Goal: Task Accomplishment & Management: Manage account settings

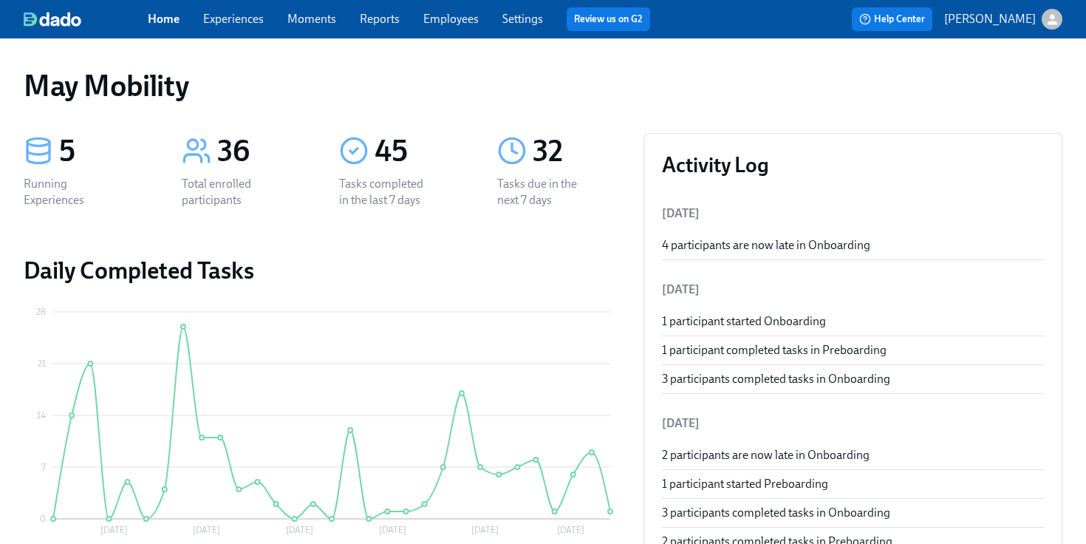
click at [238, 18] on link "Experiences" at bounding box center [233, 19] width 61 height 14
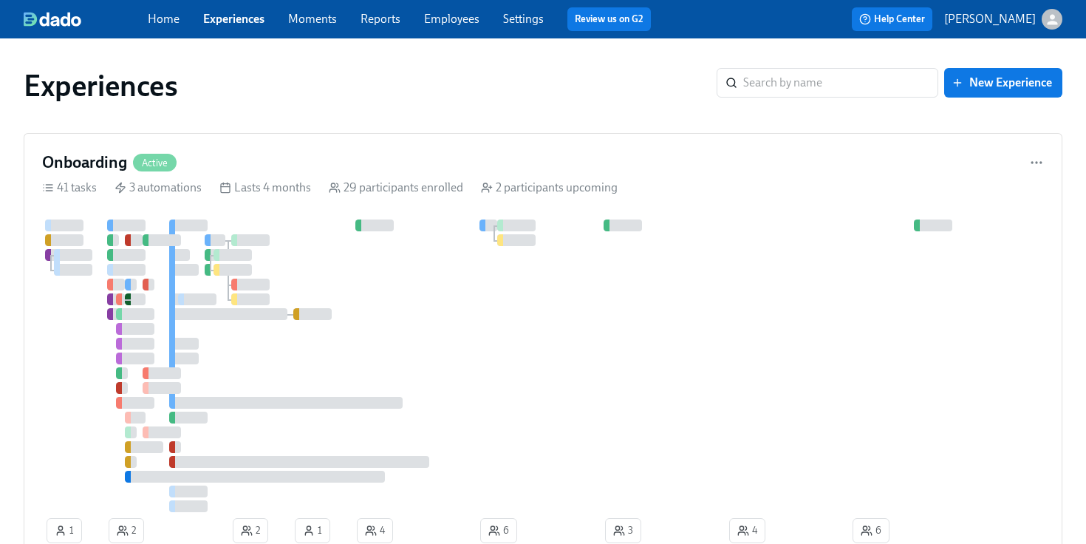
click at [519, 18] on link "Settings" at bounding box center [523, 19] width 41 height 14
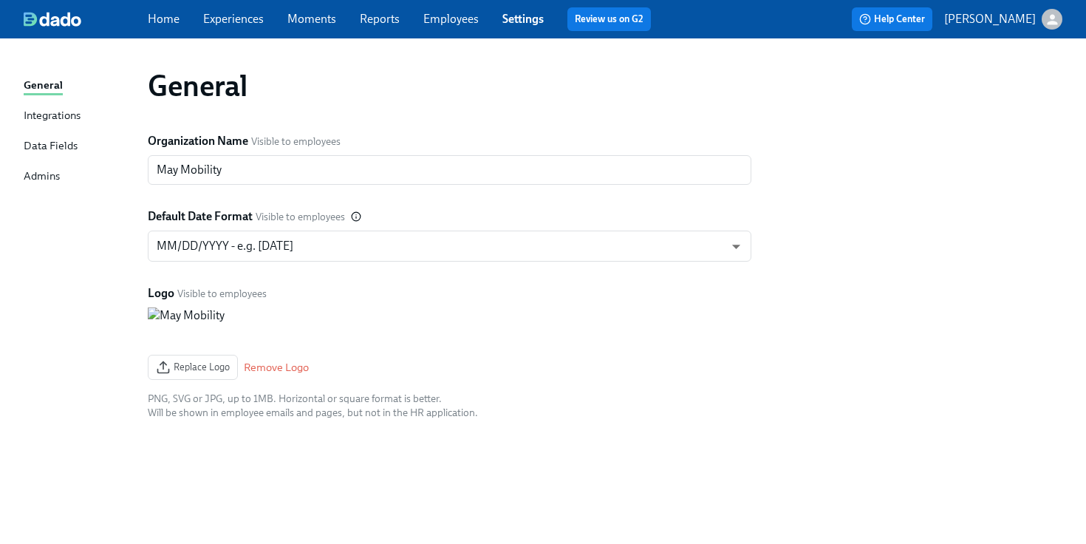
click at [240, 20] on link "Experiences" at bounding box center [233, 19] width 61 height 14
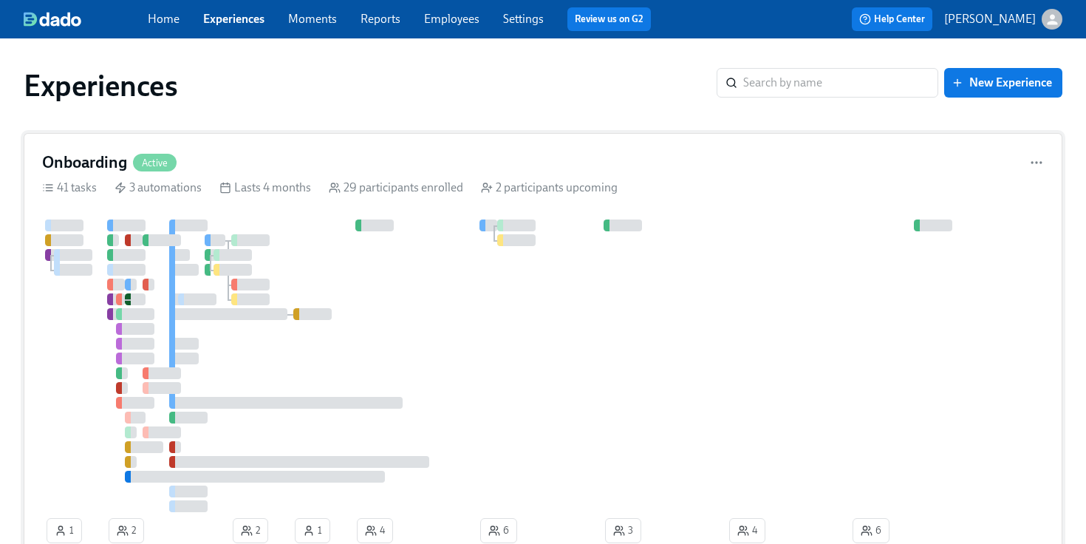
click at [401, 179] on div "29 participants enrolled" at bounding box center [396, 187] width 134 height 16
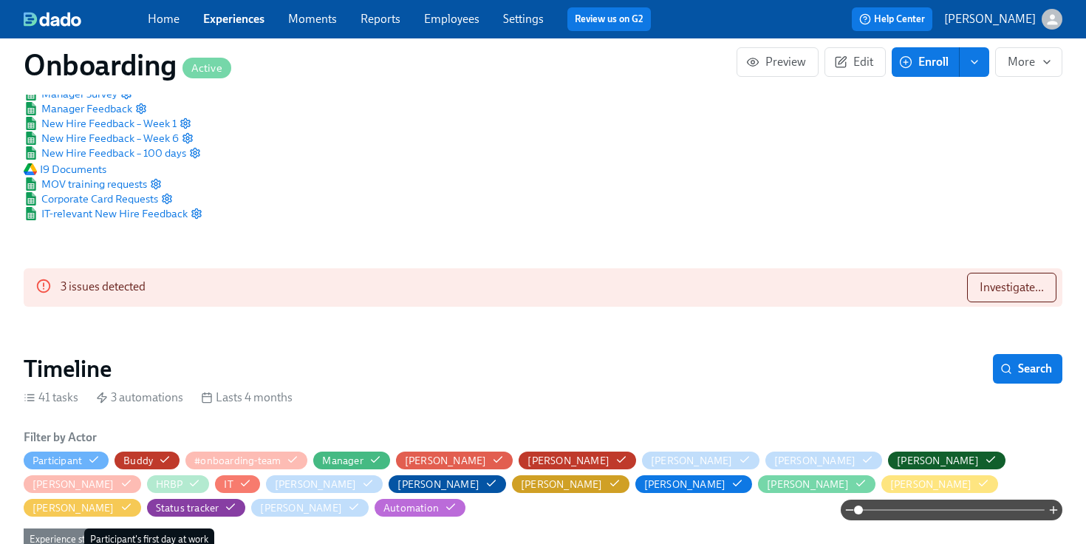
scroll to position [159, 13]
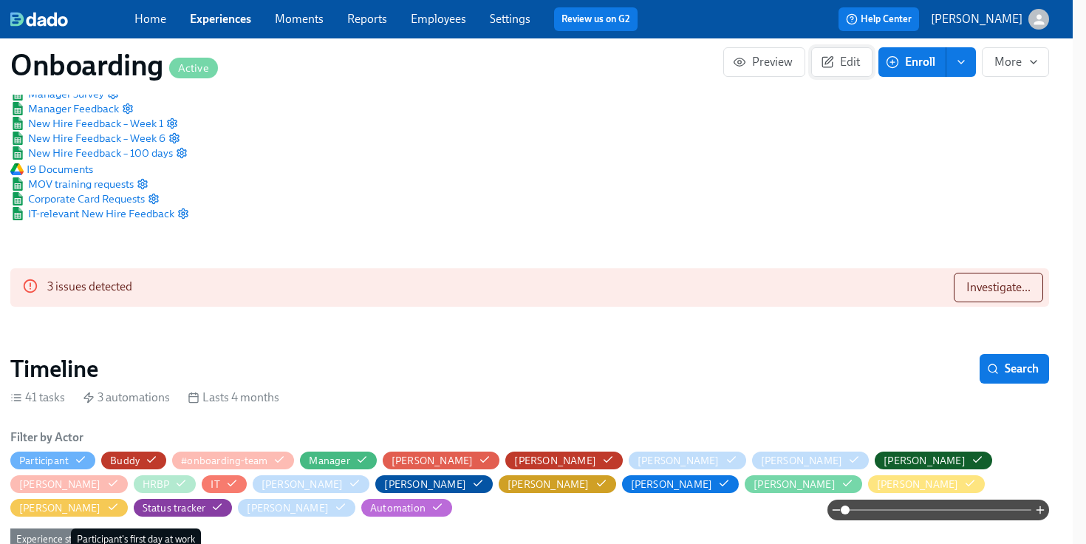
click at [834, 58] on span "Edit" at bounding box center [841, 62] width 36 height 15
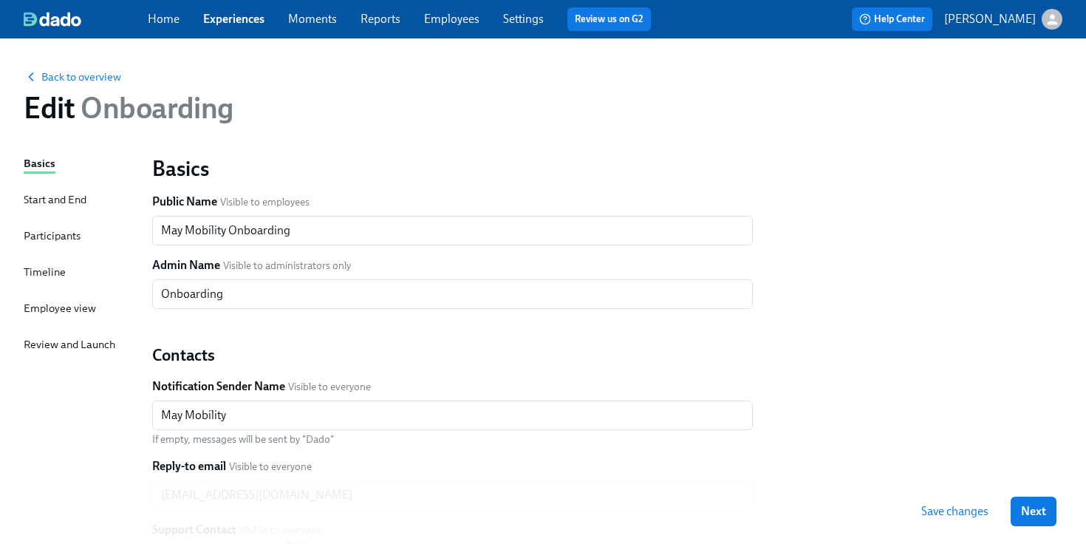
click at [49, 267] on div "Timeline" at bounding box center [45, 272] width 42 height 16
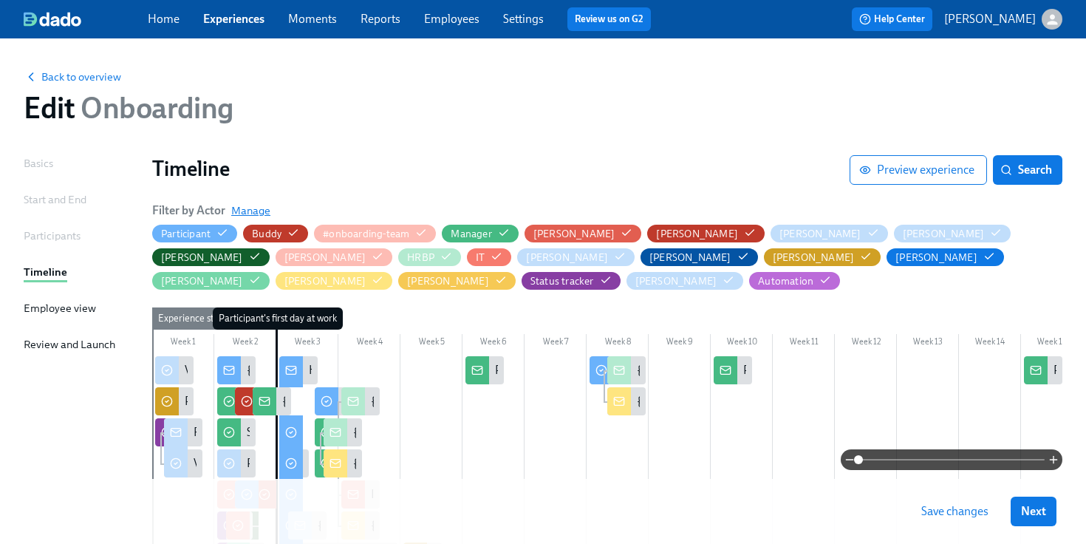
click at [250, 211] on span "Manage" at bounding box center [250, 210] width 39 height 15
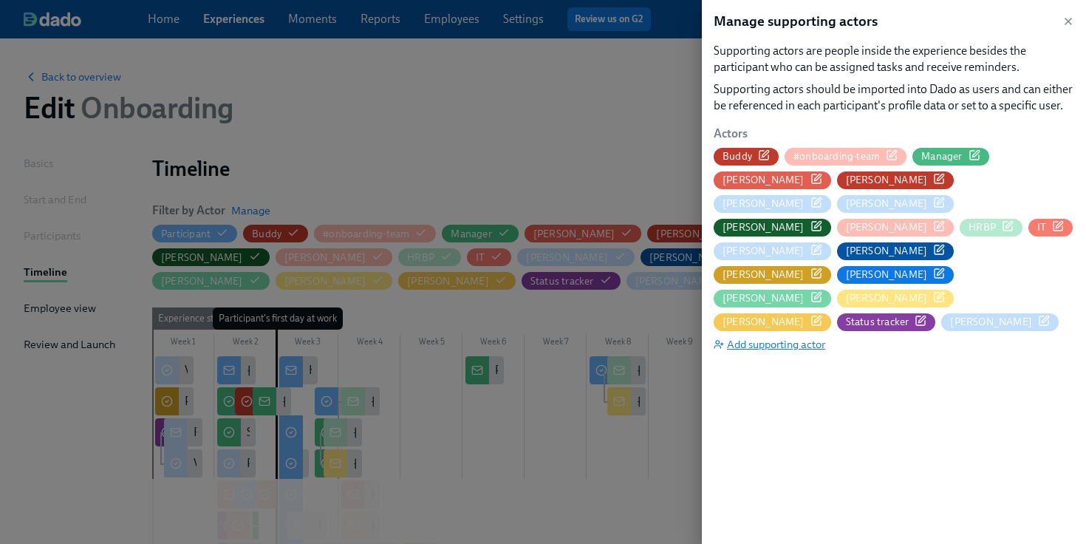
click at [758, 337] on span "Add supporting actor" at bounding box center [769, 344] width 112 height 15
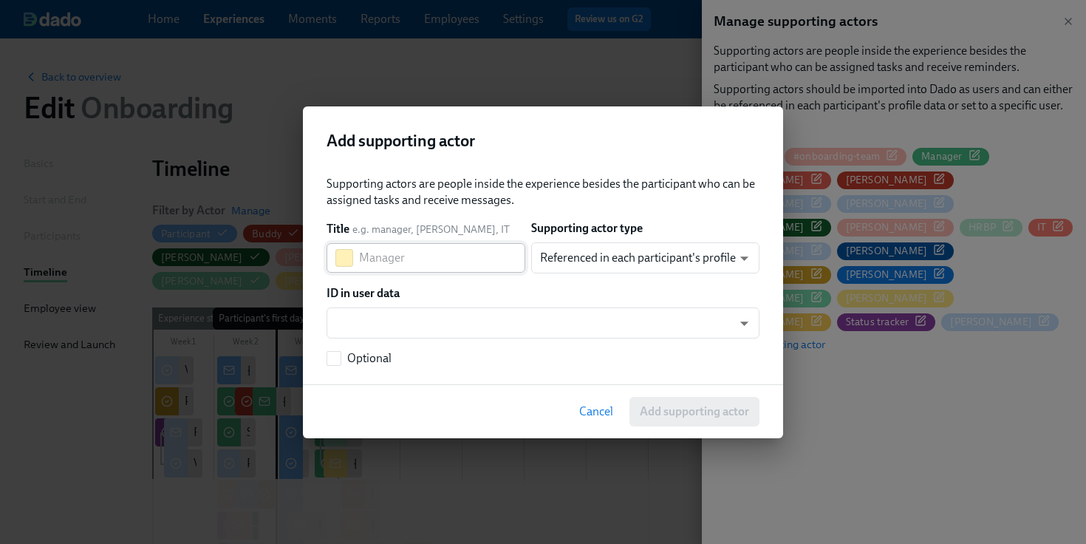
click at [473, 262] on input "text" at bounding box center [442, 258] width 166 height 30
paste input "Matsunoki (Contractor)"
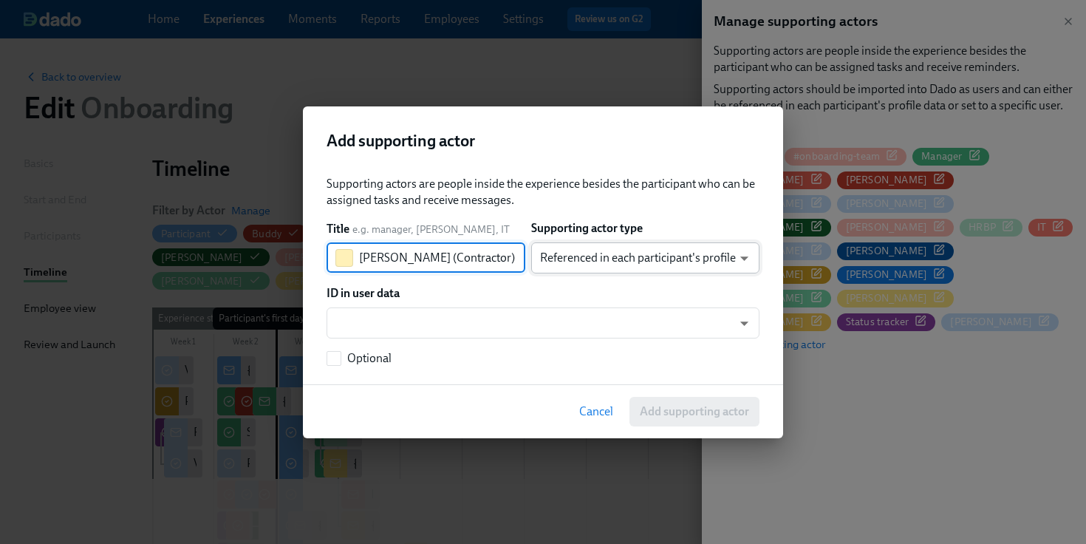
type input "[PERSON_NAME] (Contractor)"
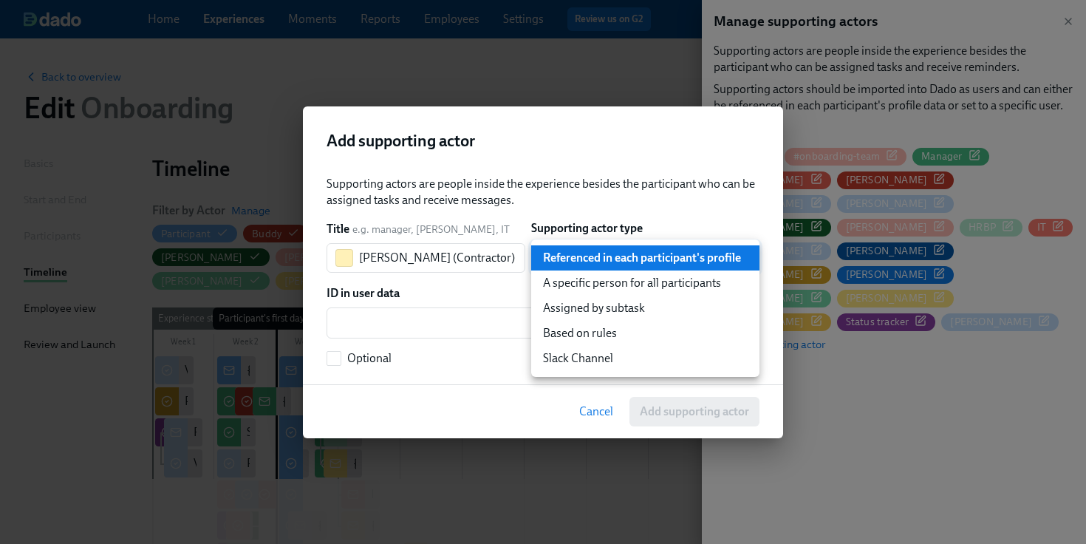
click at [552, 282] on li "A specific person for all participants" at bounding box center [645, 282] width 228 height 25
type input "staticUser"
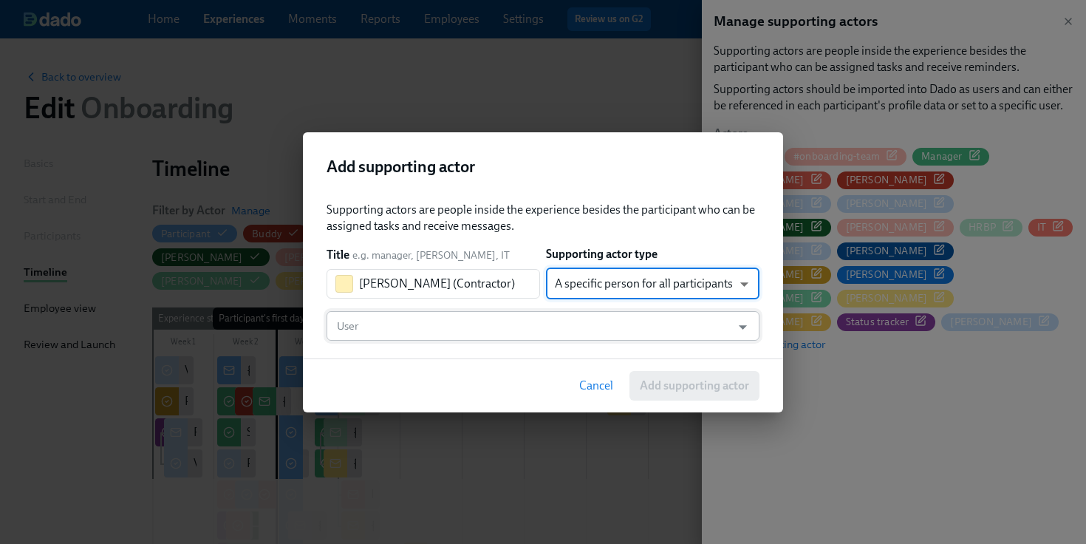
click at [541, 318] on input "User" at bounding box center [529, 326] width 390 height 30
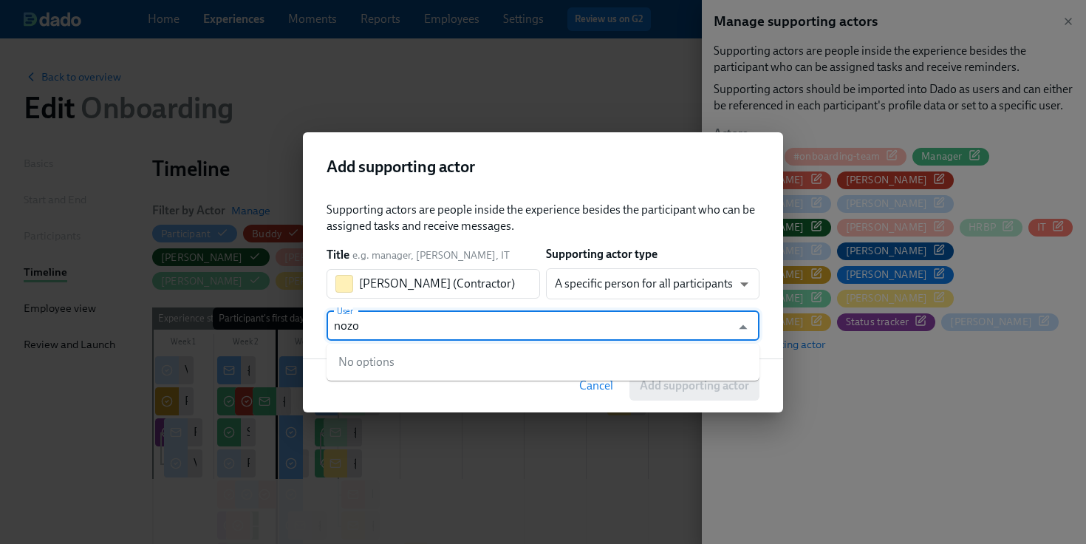
type input "nozo"
click at [625, 219] on div "Supporting actors are people inside the experience besides the participant who …" at bounding box center [542, 218] width 433 height 32
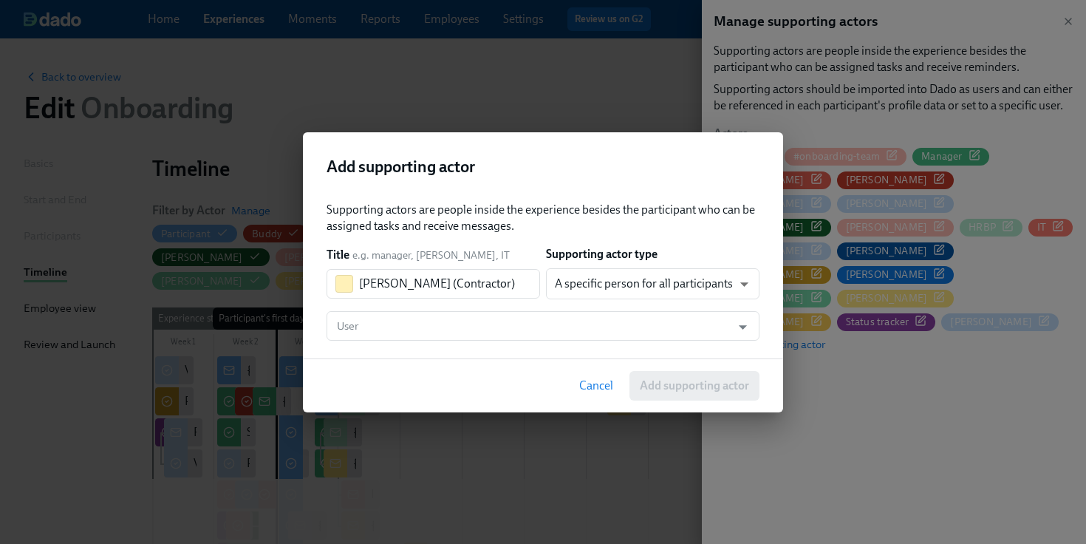
click at [600, 381] on span "Cancel" at bounding box center [596, 385] width 34 height 15
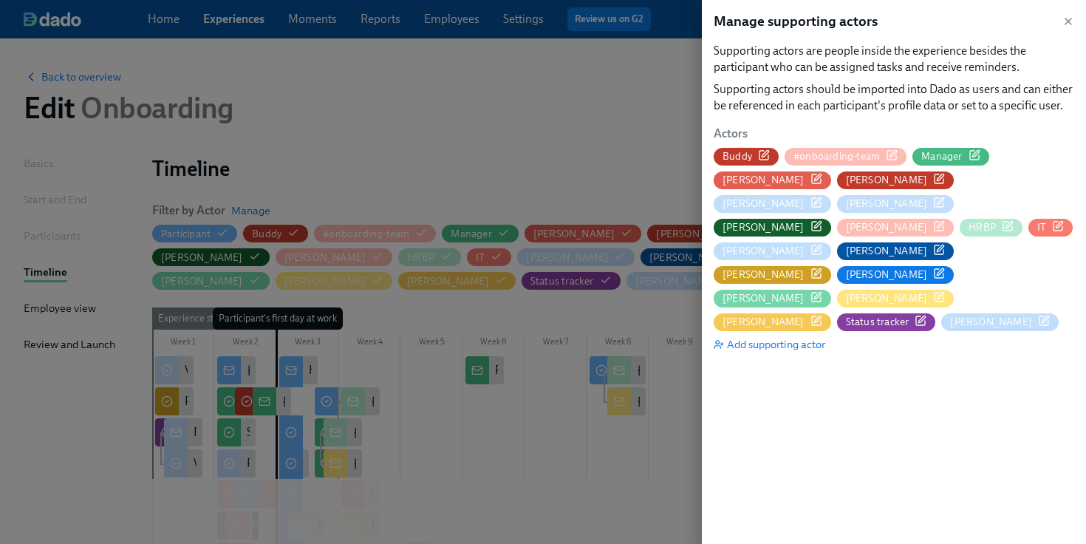
click at [822, 196] on icon "button" at bounding box center [816, 202] width 12 height 12
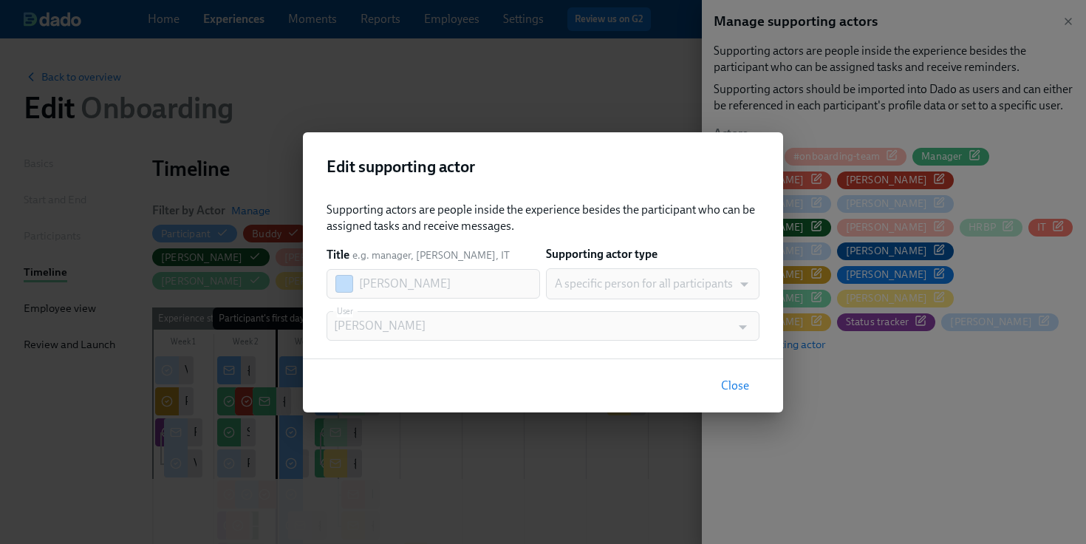
click at [731, 388] on span "Close" at bounding box center [735, 385] width 28 height 15
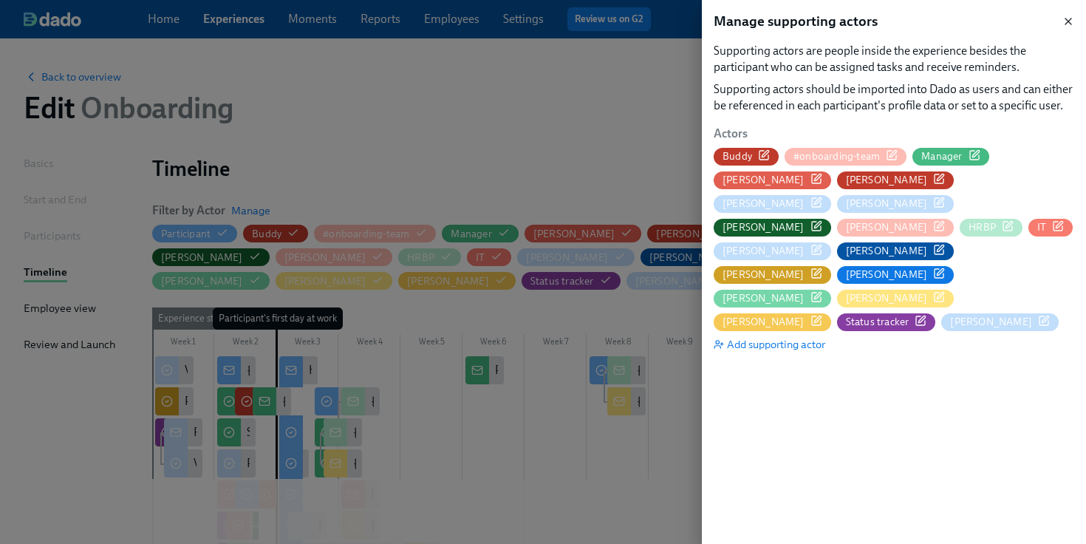
click at [1069, 24] on icon "button" at bounding box center [1068, 22] width 12 height 12
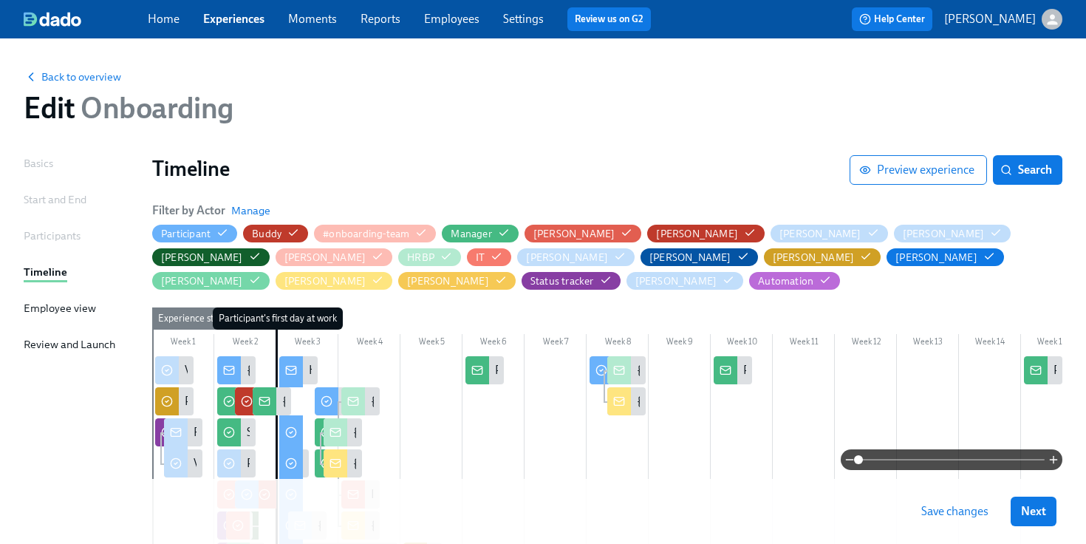
click at [456, 24] on link "Employees" at bounding box center [451, 19] width 55 height 14
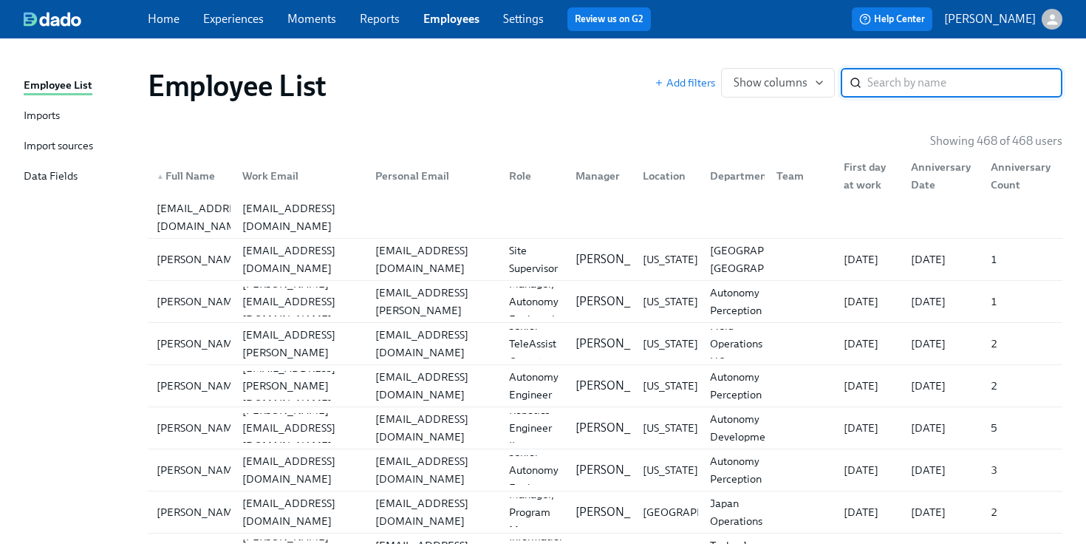
click at [86, 146] on div "Import sources" at bounding box center [58, 146] width 69 height 18
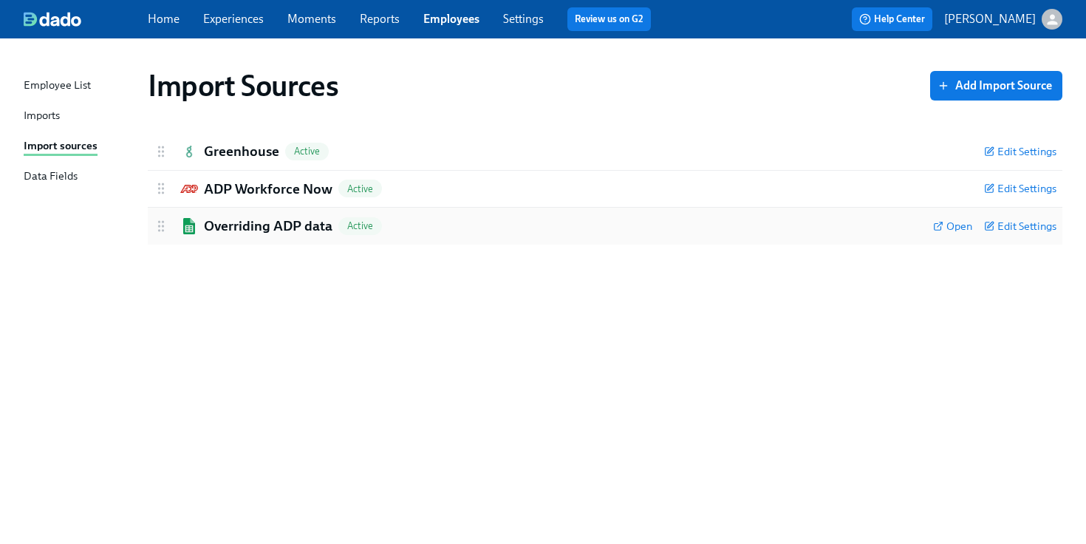
click at [286, 220] on h2 "Overriding ADP data" at bounding box center [268, 225] width 128 height 19
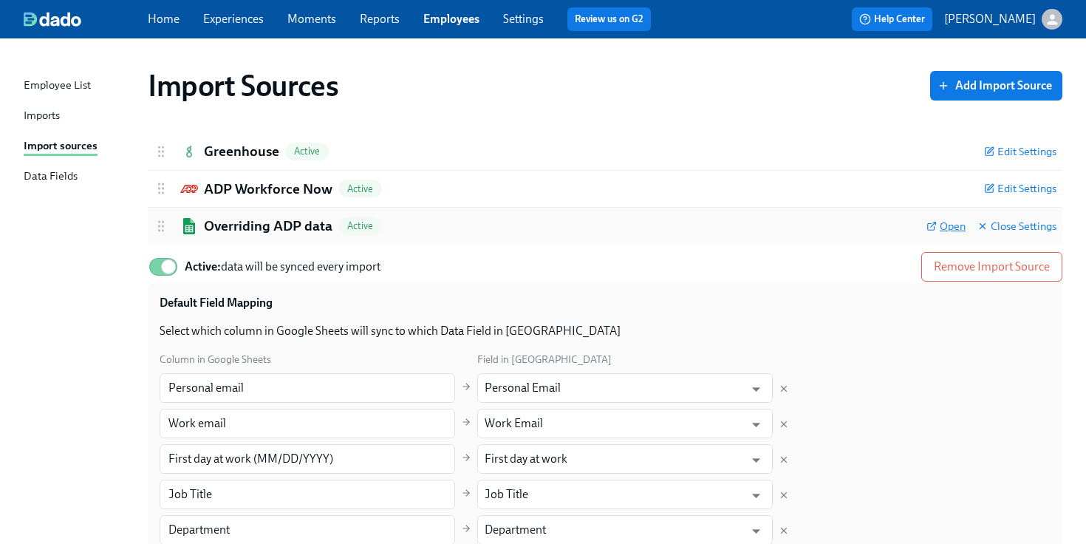
click at [947, 230] on span "Open" at bounding box center [945, 226] width 39 height 15
click at [58, 111] on div "Imports" at bounding box center [42, 116] width 36 height 18
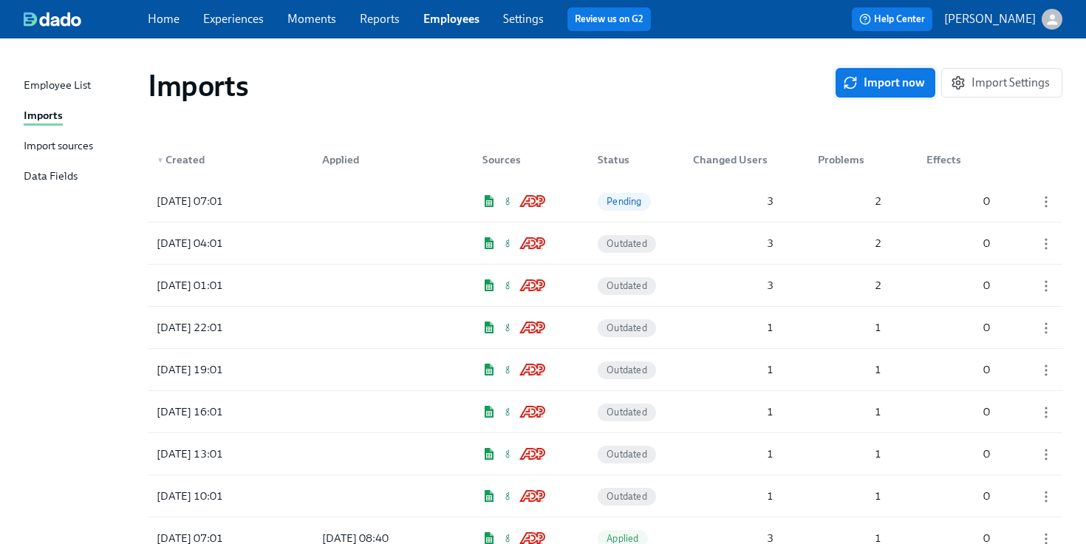
click at [857, 97] on button "Import now" at bounding box center [885, 83] width 100 height 30
click at [407, 196] on div at bounding box center [376, 201] width 133 height 30
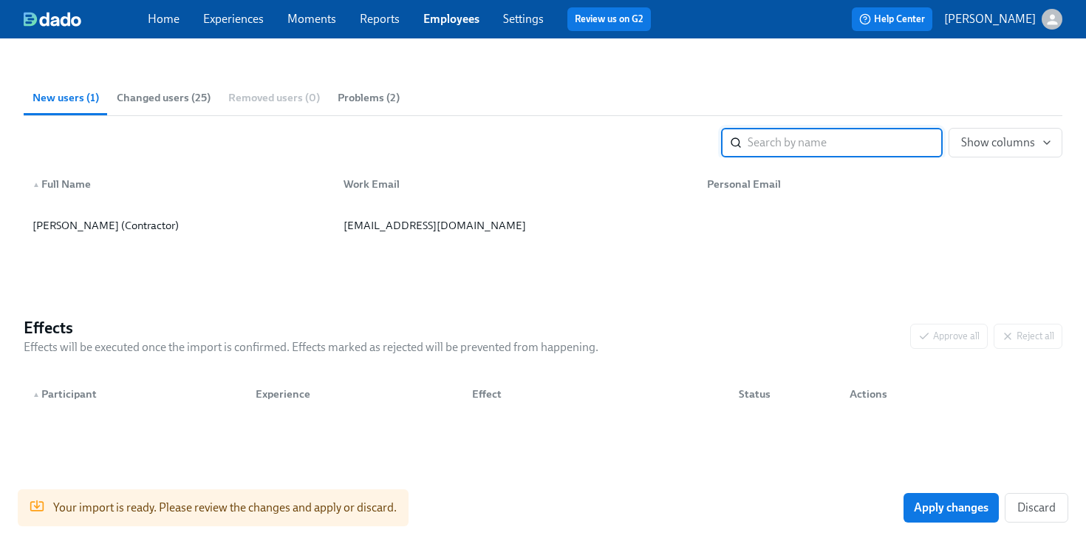
scroll to position [174, 0]
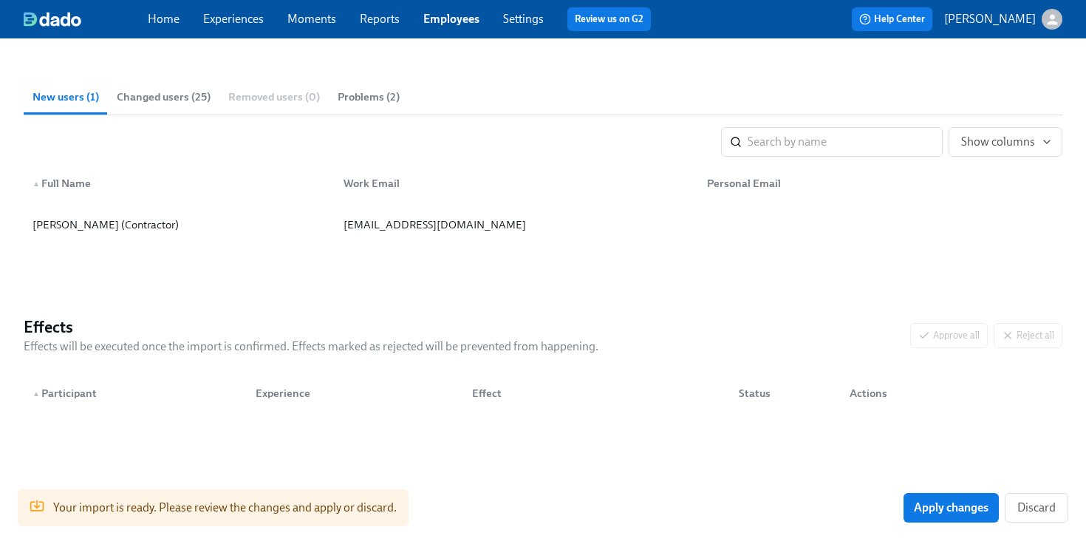
click at [186, 100] on span "Changed users (25)" at bounding box center [164, 97] width 94 height 17
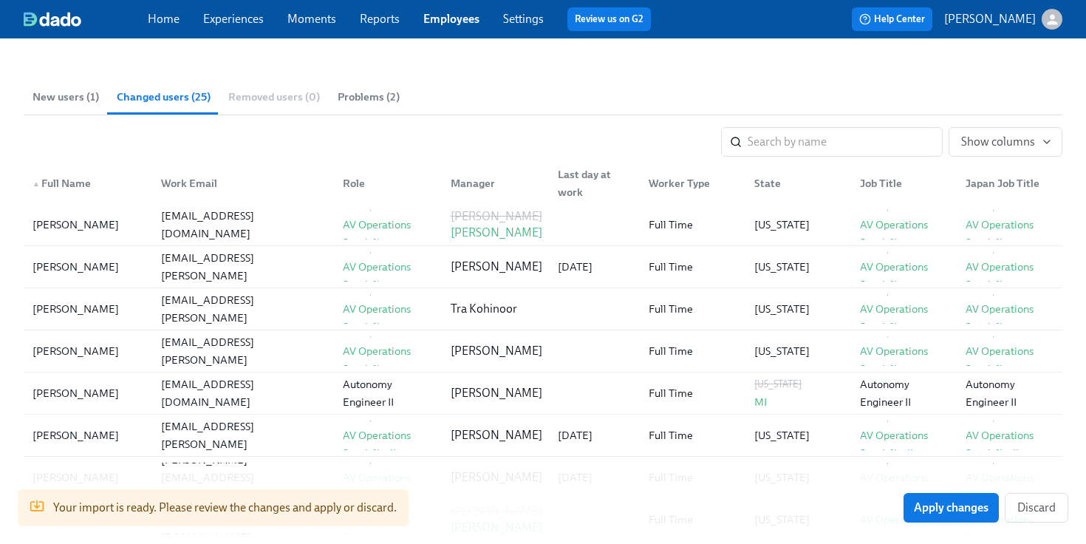
click at [91, 91] on span "New users (1)" at bounding box center [65, 97] width 66 height 17
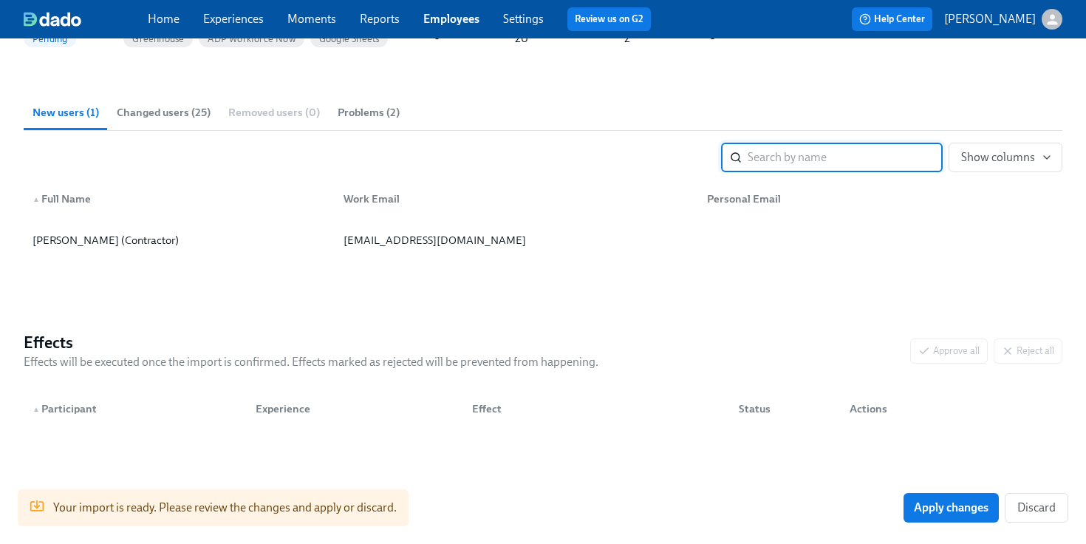
scroll to position [162, 0]
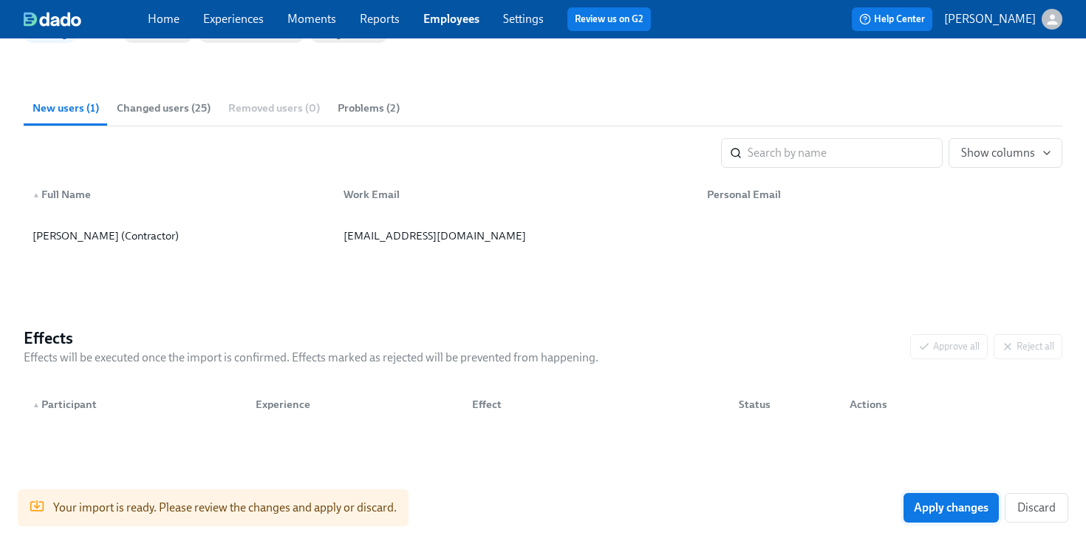
click at [953, 501] on span "Apply changes" at bounding box center [951, 507] width 75 height 15
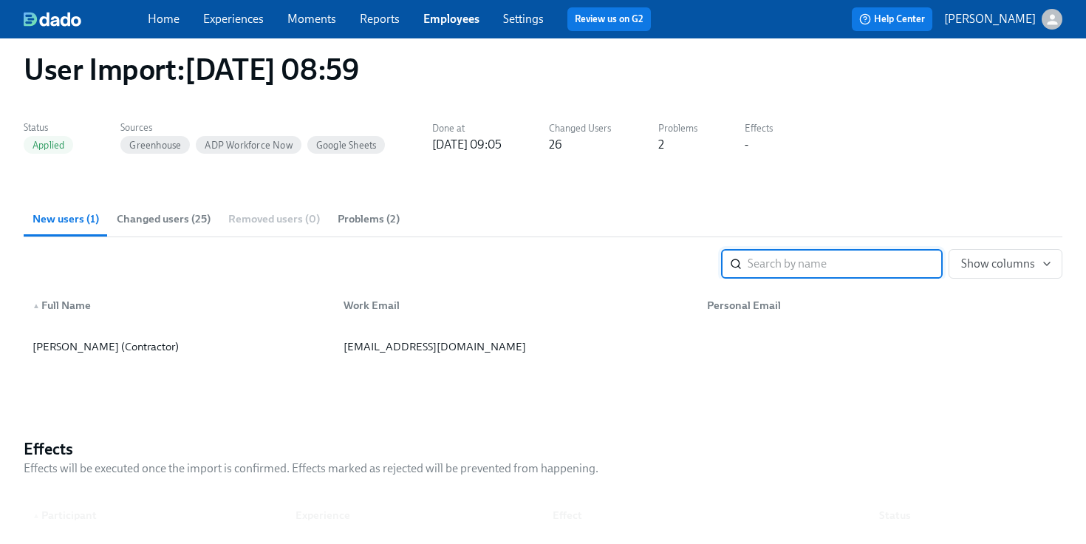
scroll to position [0, 0]
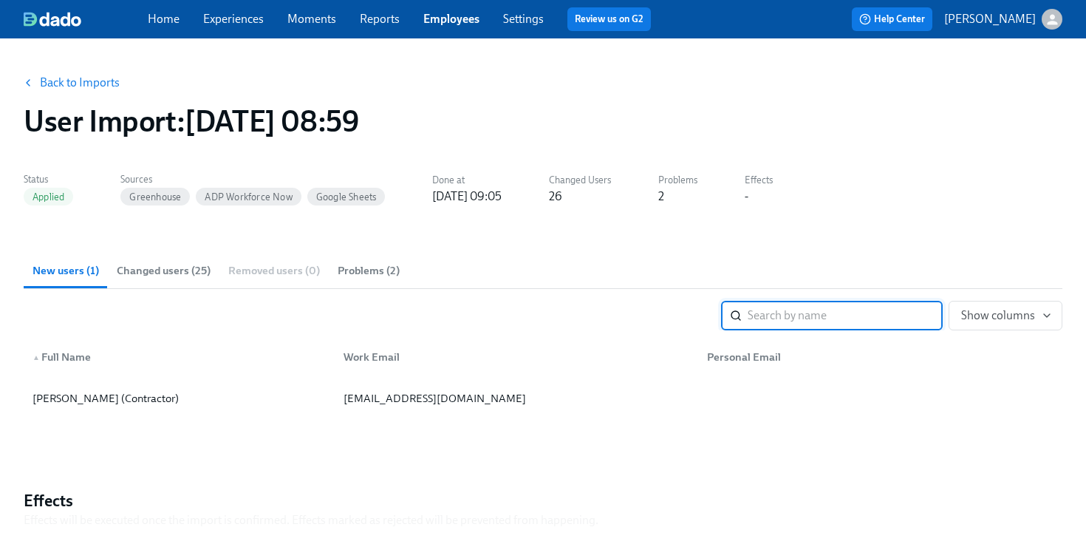
click at [229, 19] on link "Experiences" at bounding box center [233, 19] width 61 height 14
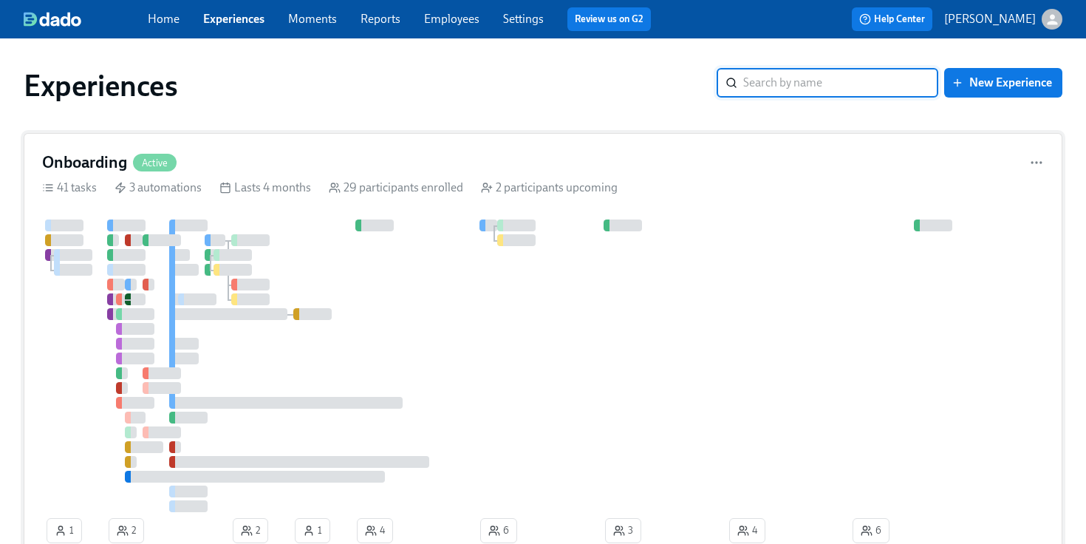
click at [206, 182] on div "41 tasks 3 automations Lasts 4 months 29 participants enrolled 2 participants u…" at bounding box center [542, 187] width 1001 height 16
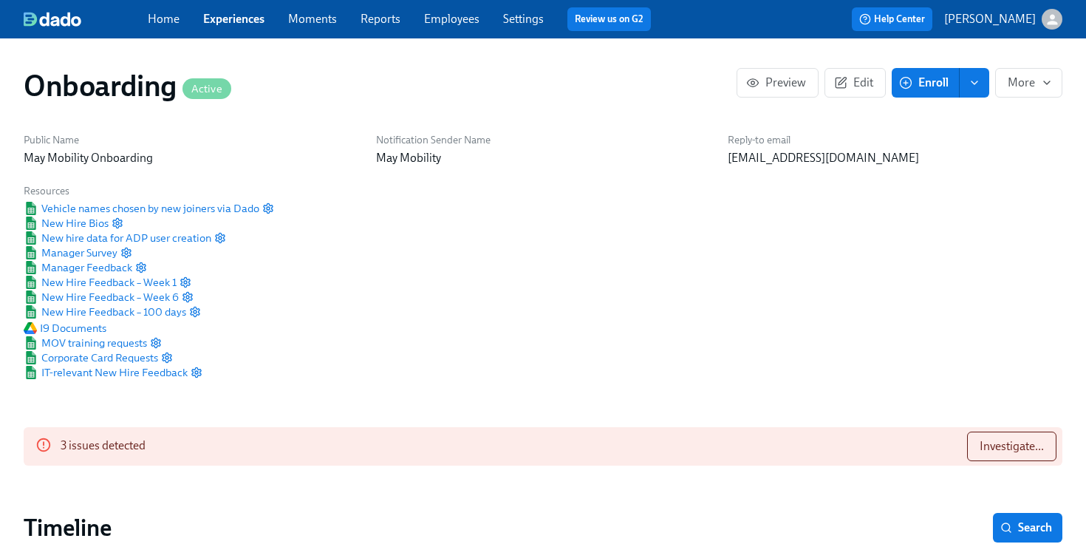
scroll to position [0, 11662]
click at [851, 89] on span "Edit" at bounding box center [855, 82] width 36 height 15
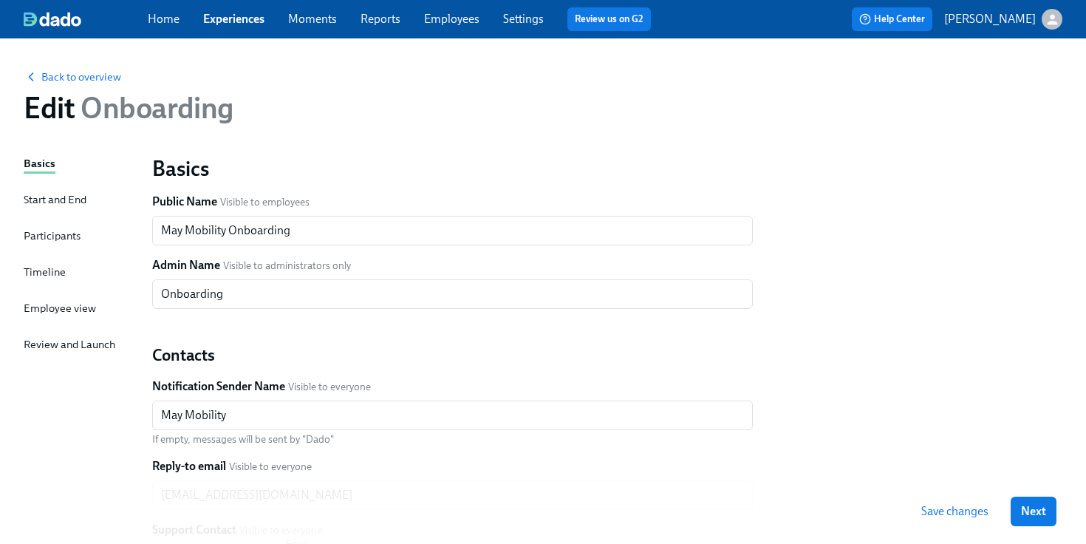
click at [55, 267] on div "Timeline" at bounding box center [45, 272] width 42 height 16
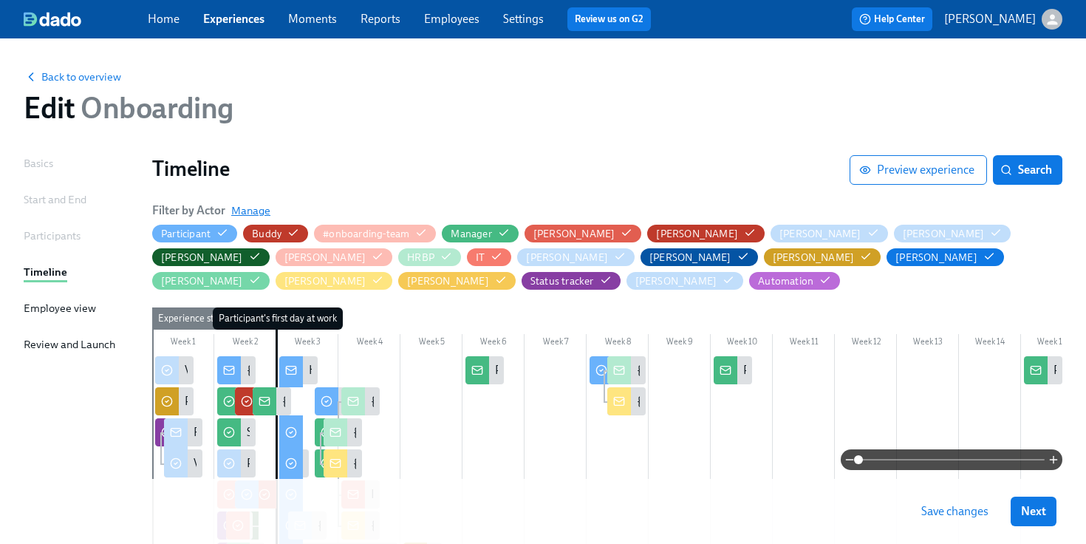
click at [246, 209] on span "Manage" at bounding box center [250, 210] width 39 height 15
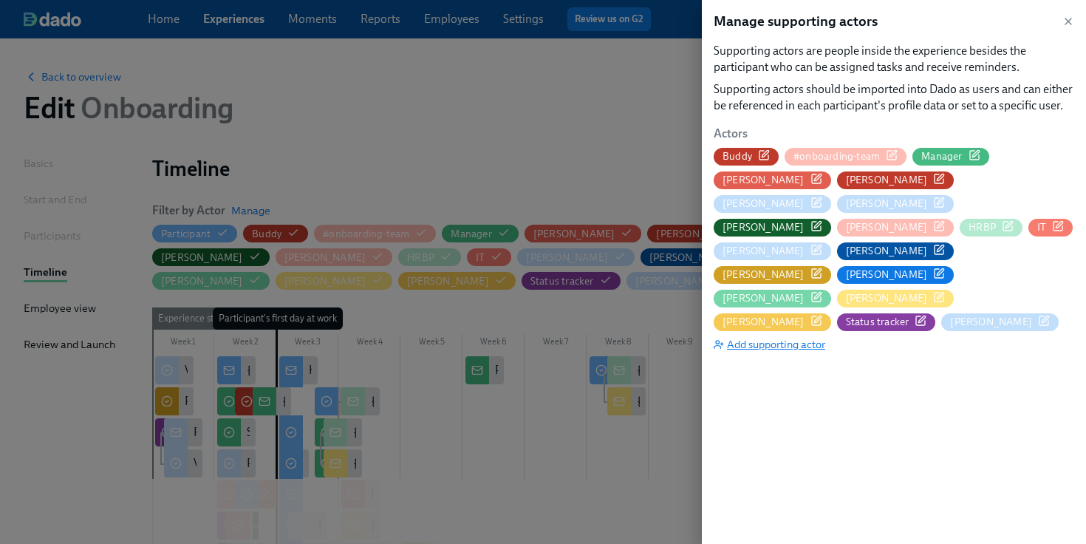
click at [764, 337] on span "Add supporting actor" at bounding box center [769, 344] width 112 height 15
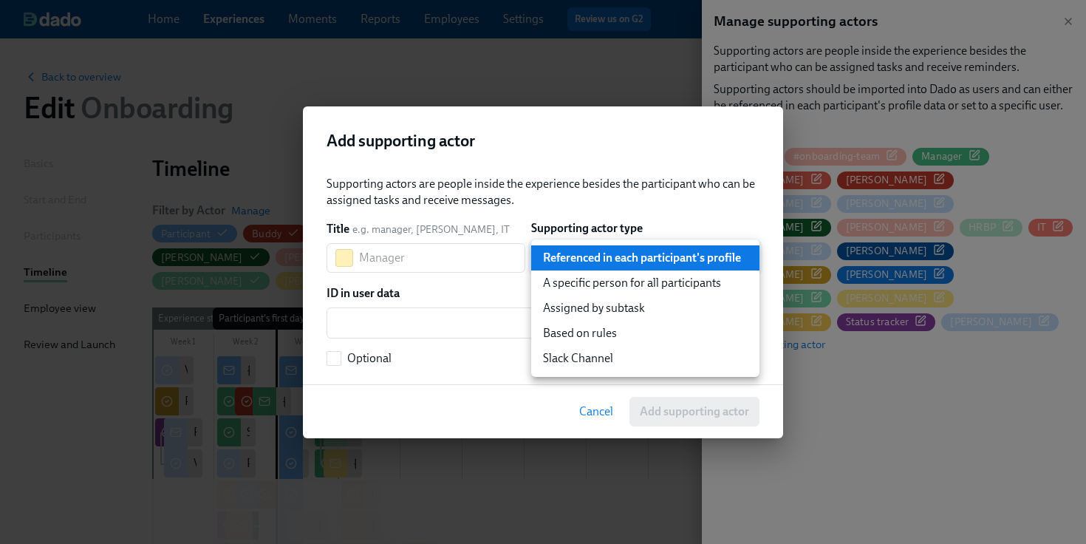
click at [464, 331] on div at bounding box center [543, 272] width 1086 height 544
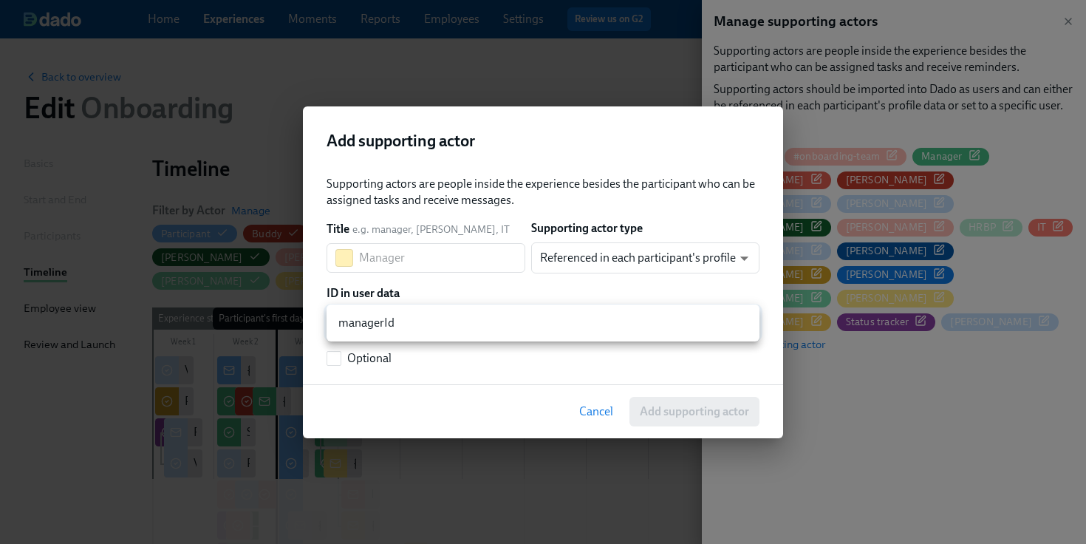
click at [456, 259] on div at bounding box center [543, 272] width 1086 height 544
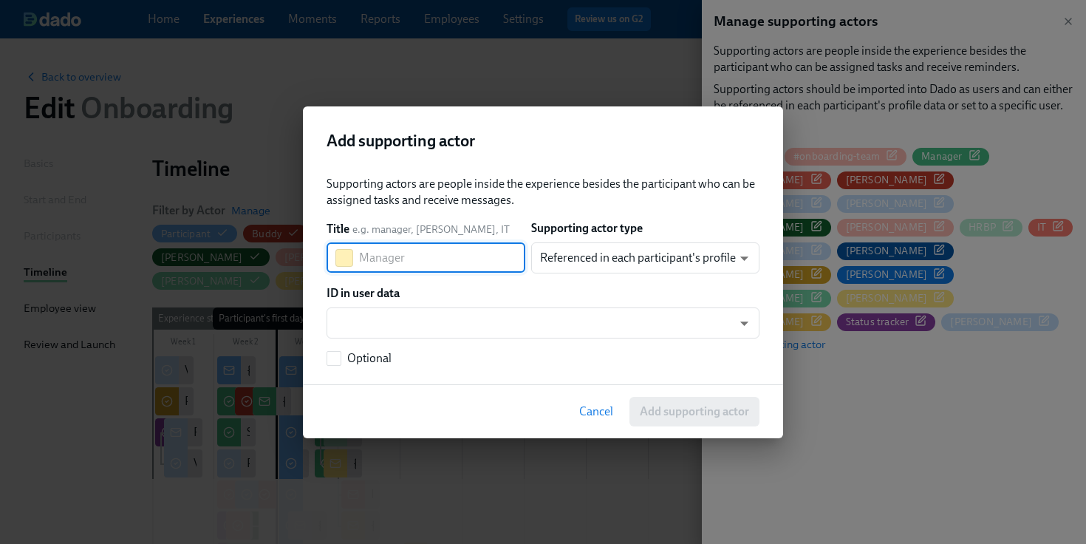
click at [430, 259] on input "text" at bounding box center [442, 258] width 166 height 30
paste input "[PERSON_NAME] (Contractor)"
drag, startPoint x: 456, startPoint y: 257, endPoint x: 400, endPoint y: 258, distance: 55.4
click at [400, 258] on input "[PERSON_NAME] (Contractor)" at bounding box center [442, 258] width 166 height 30
type input "Nozomi (Contractor)"
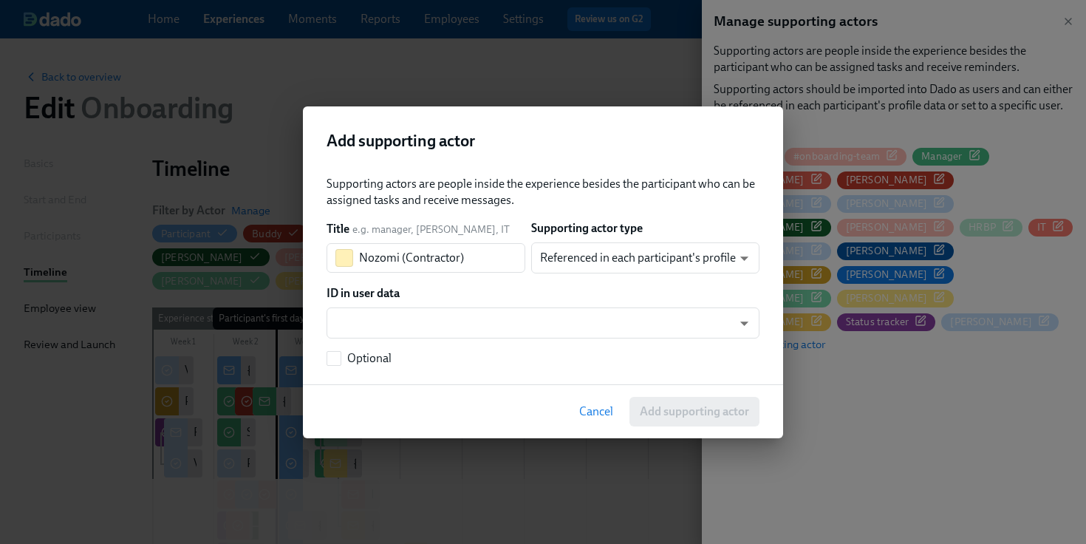
click at [571, 298] on div "ID in user data" at bounding box center [542, 293] width 433 height 16
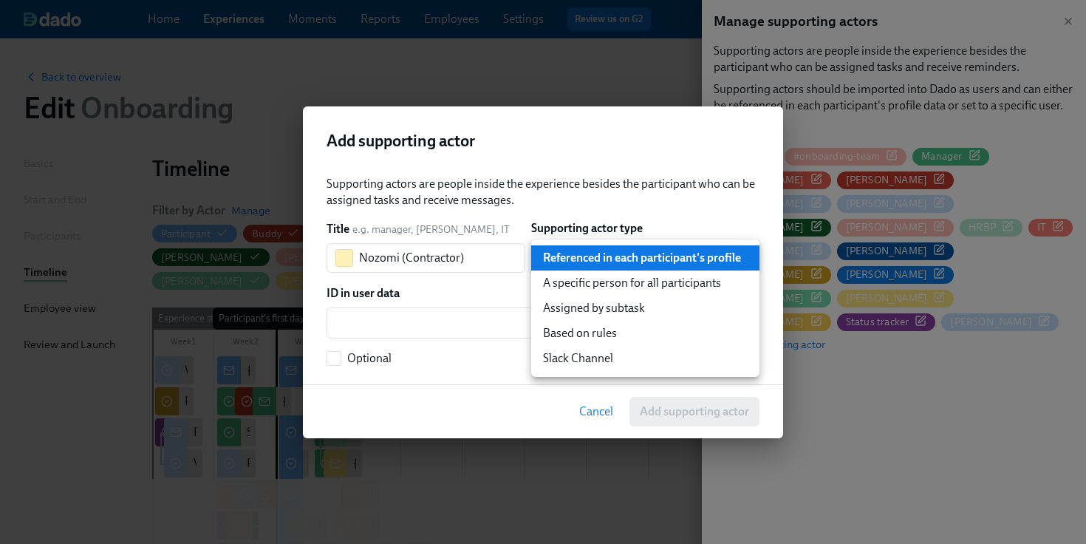
click at [609, 279] on li "A specific person for all participants" at bounding box center [645, 282] width 228 height 25
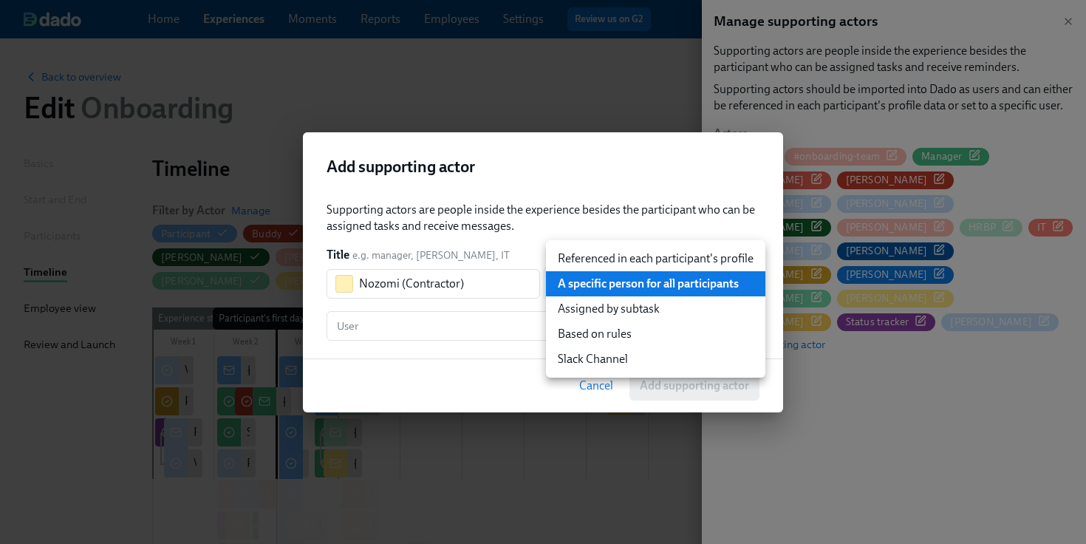
click at [596, 327] on li "Based on rules" at bounding box center [655, 333] width 219 height 25
type input "ruleBasedUser"
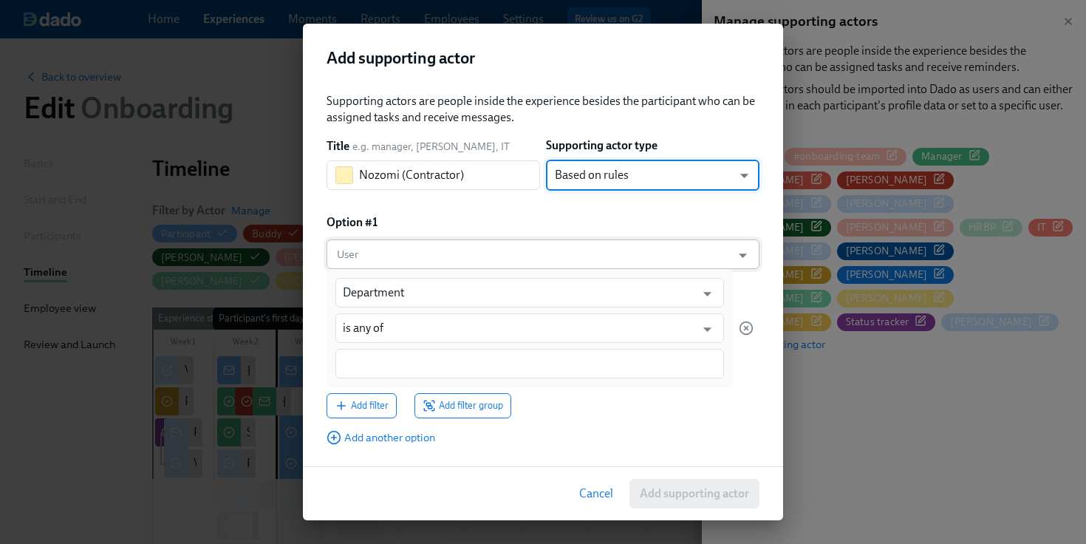
click at [529, 259] on input "User" at bounding box center [529, 254] width 390 height 30
click at [507, 219] on div "Option #1" at bounding box center [542, 222] width 433 height 16
click at [501, 250] on input "User" at bounding box center [529, 254] width 390 height 30
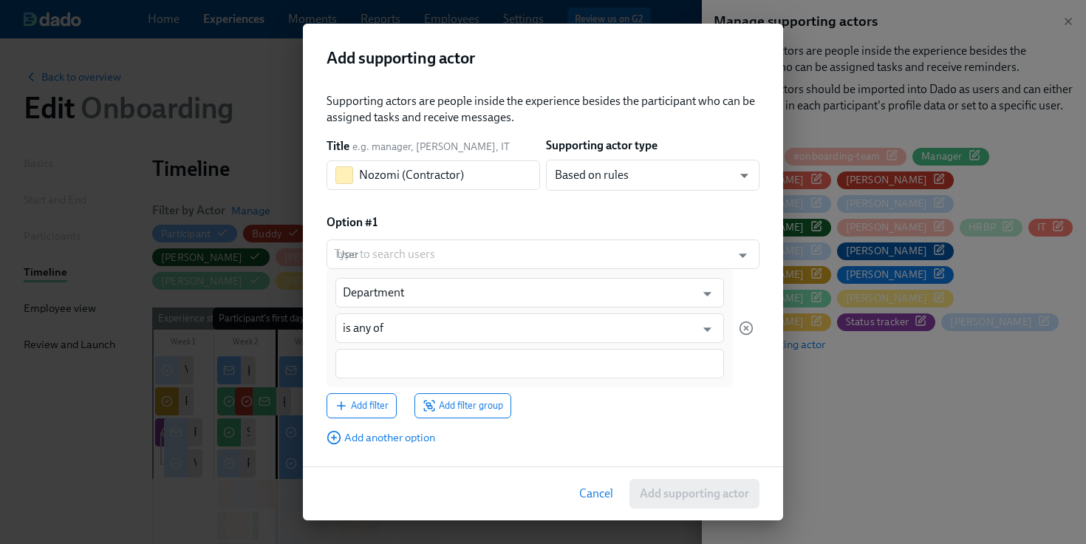
click at [512, 227] on div "Option #1" at bounding box center [542, 222] width 433 height 16
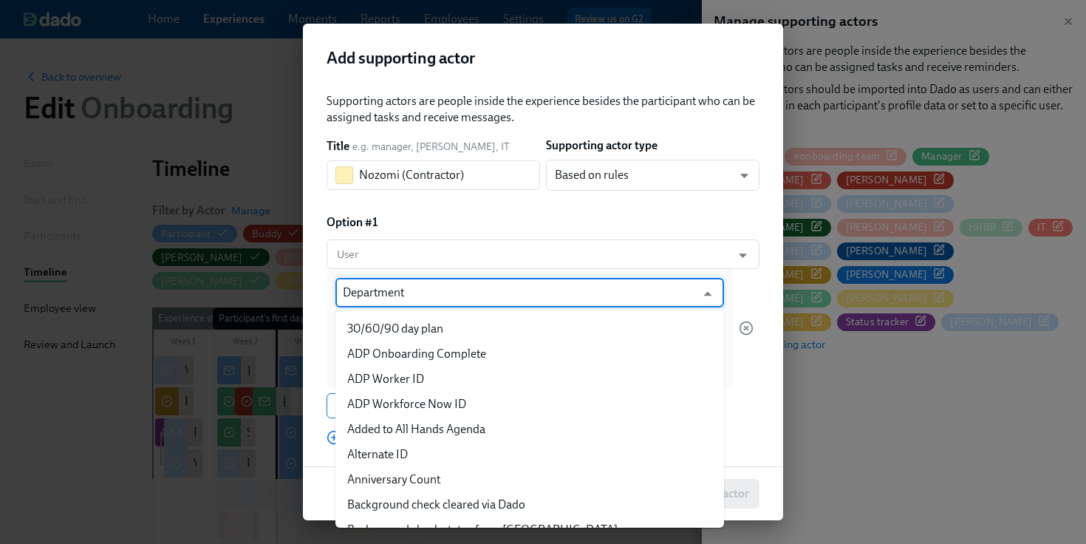
click at [495, 296] on input "Department" at bounding box center [519, 293] width 352 height 30
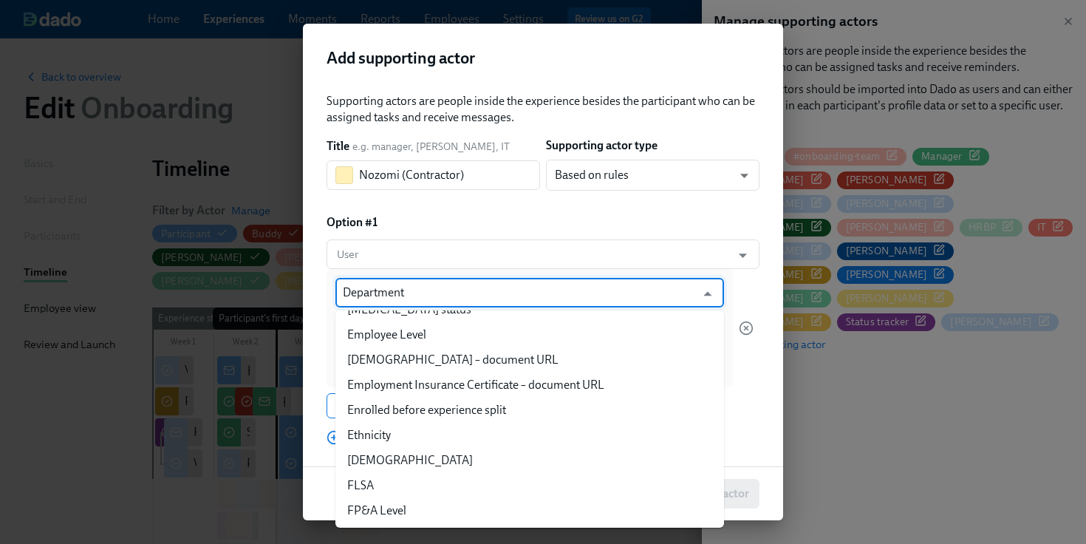
scroll to position [676, 0]
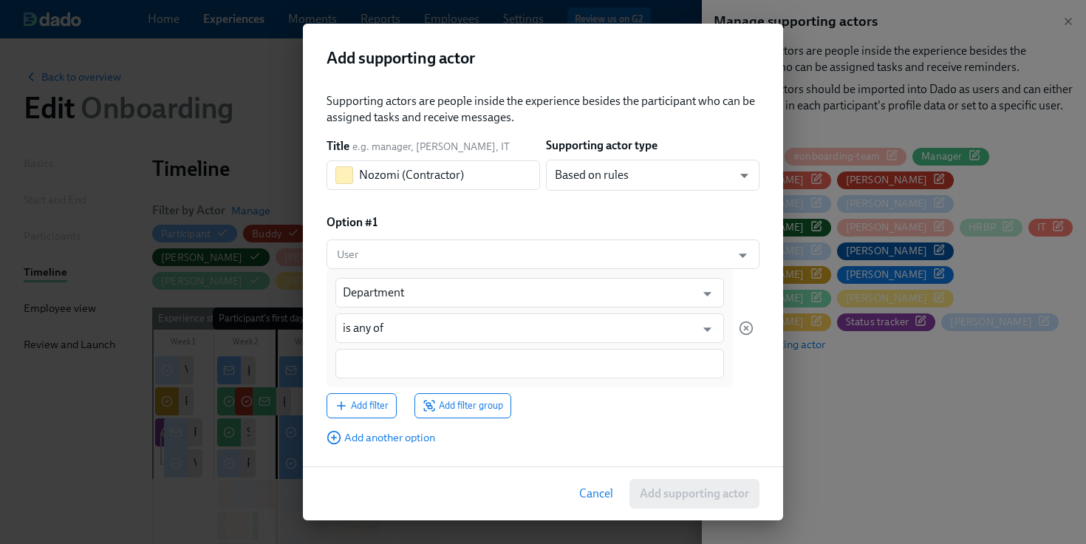
click at [535, 224] on div "Option #1" at bounding box center [542, 222] width 433 height 16
click at [471, 405] on span "Add filter group" at bounding box center [462, 405] width 80 height 15
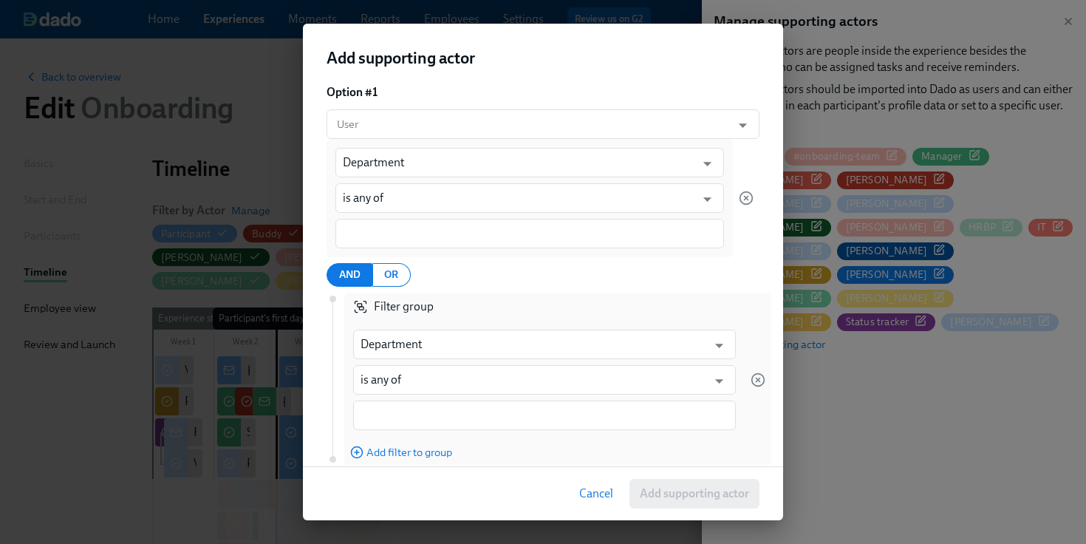
scroll to position [137, 0]
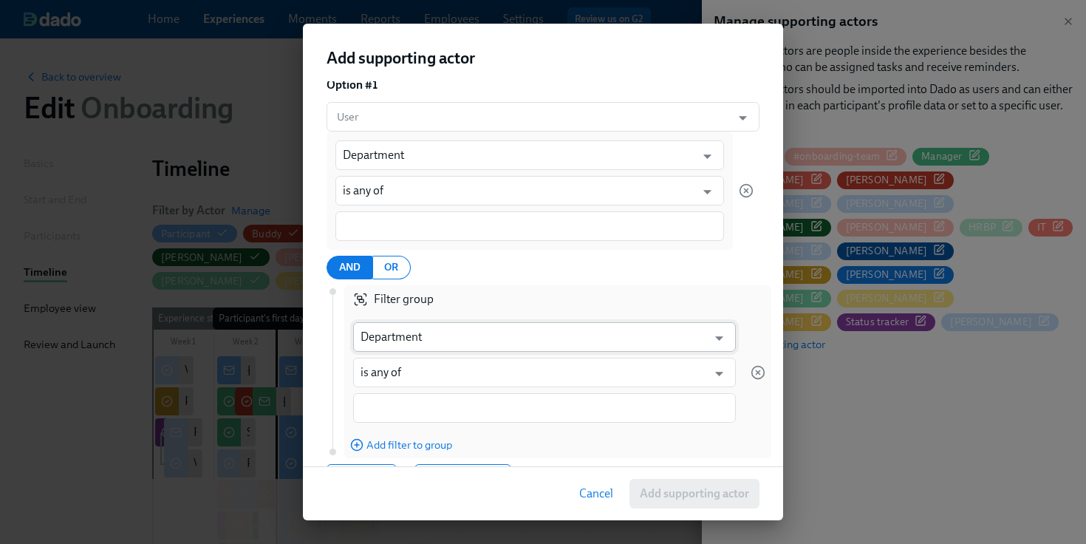
click at [480, 332] on input "Department" at bounding box center [533, 337] width 346 height 30
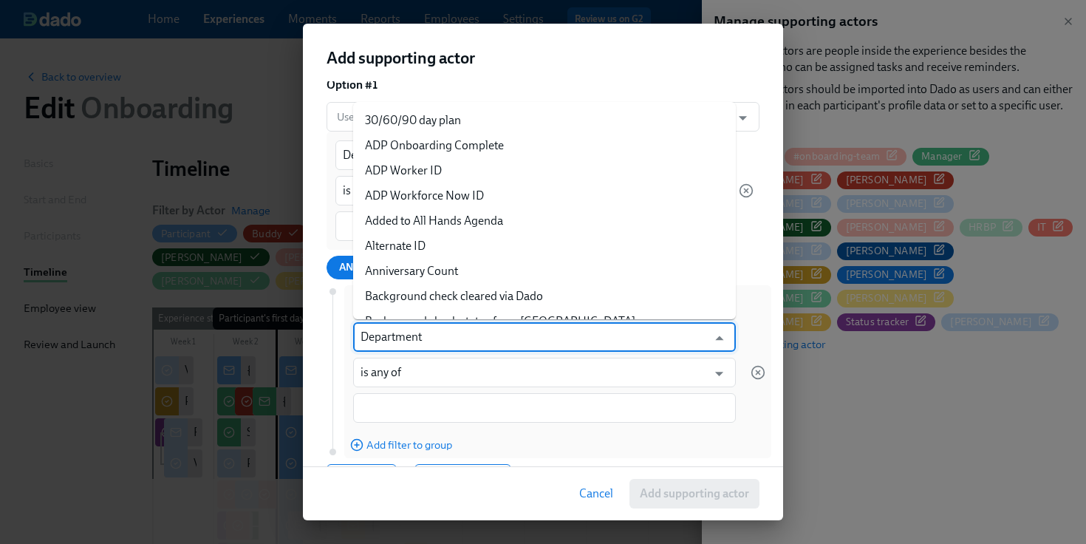
scroll to position [319, 0]
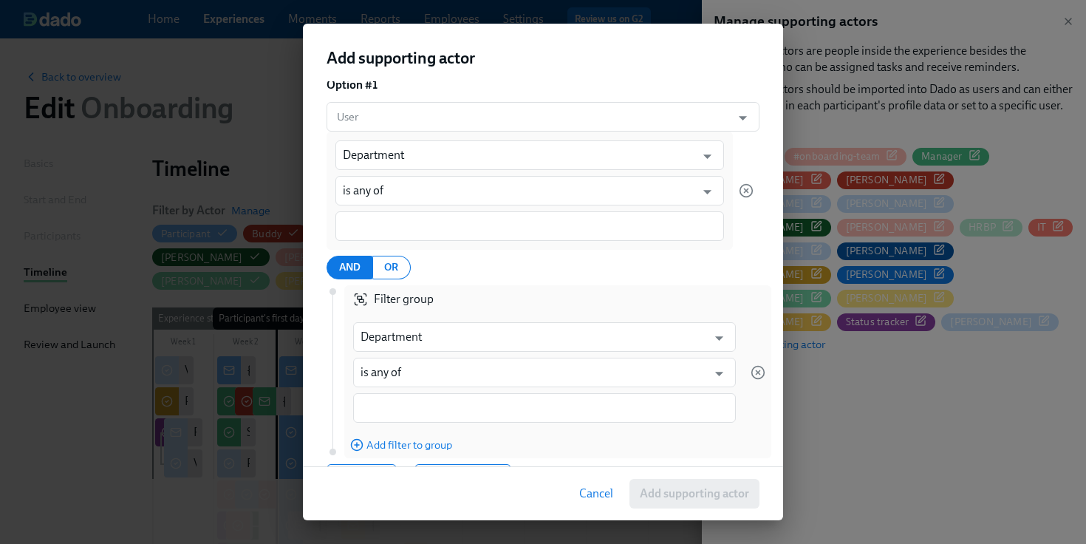
click at [324, 243] on div "Supporting actors are people inside the experience besides the participant who …" at bounding box center [543, 273] width 480 height 385
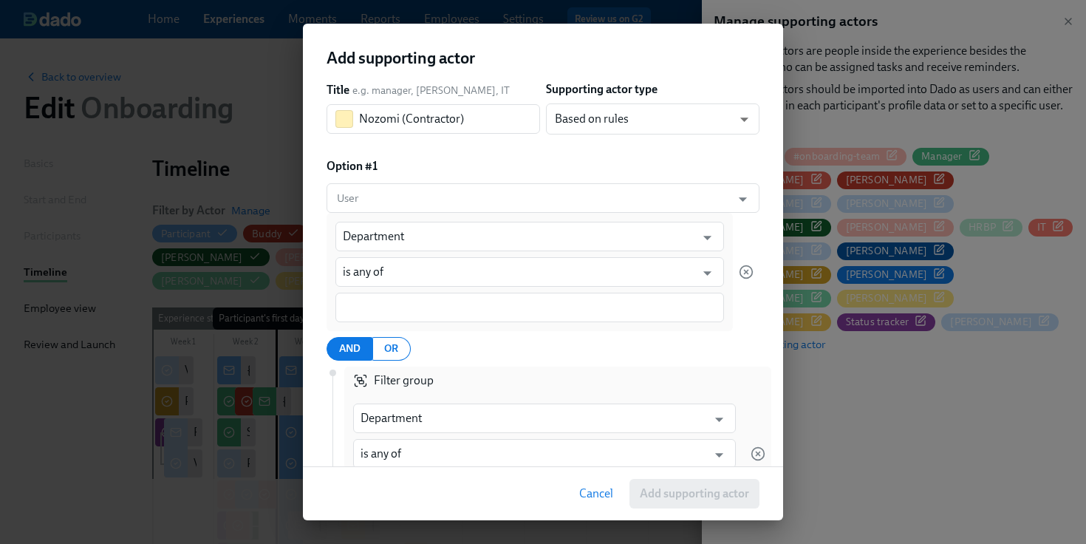
scroll to position [30, 0]
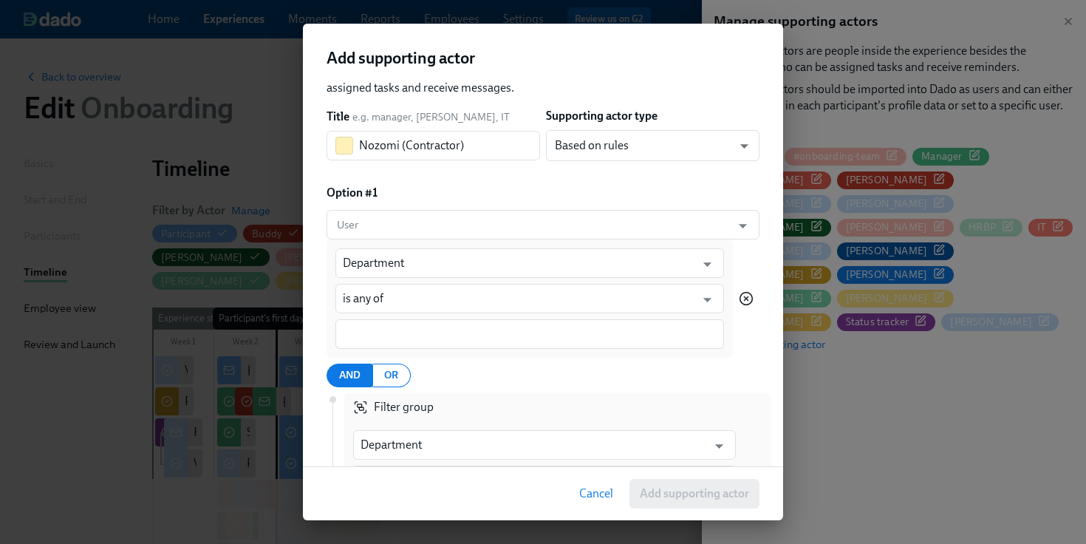
click at [748, 298] on icon "button" at bounding box center [745, 298] width 15 height 15
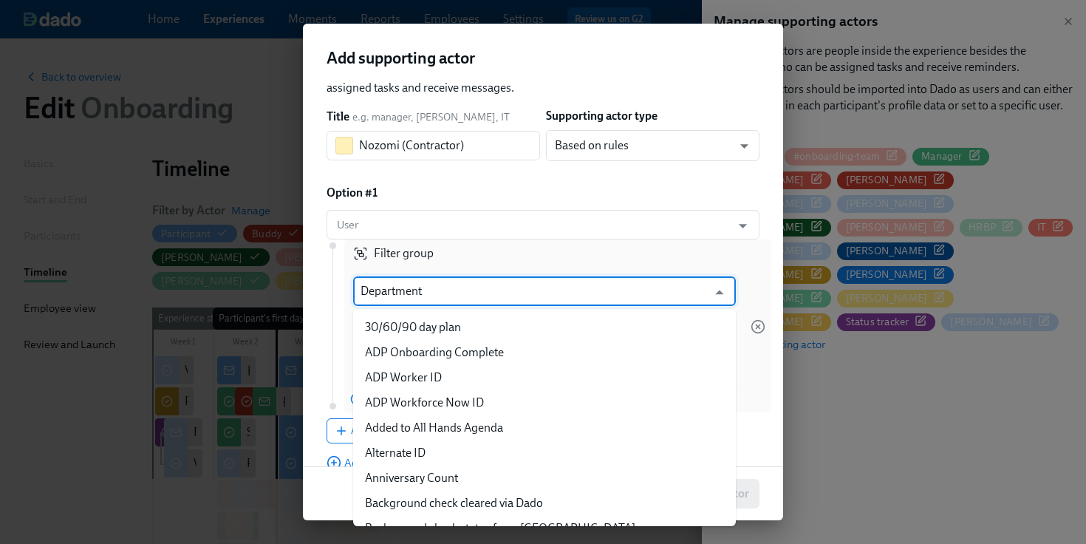
click at [550, 282] on input "Department" at bounding box center [533, 291] width 346 height 30
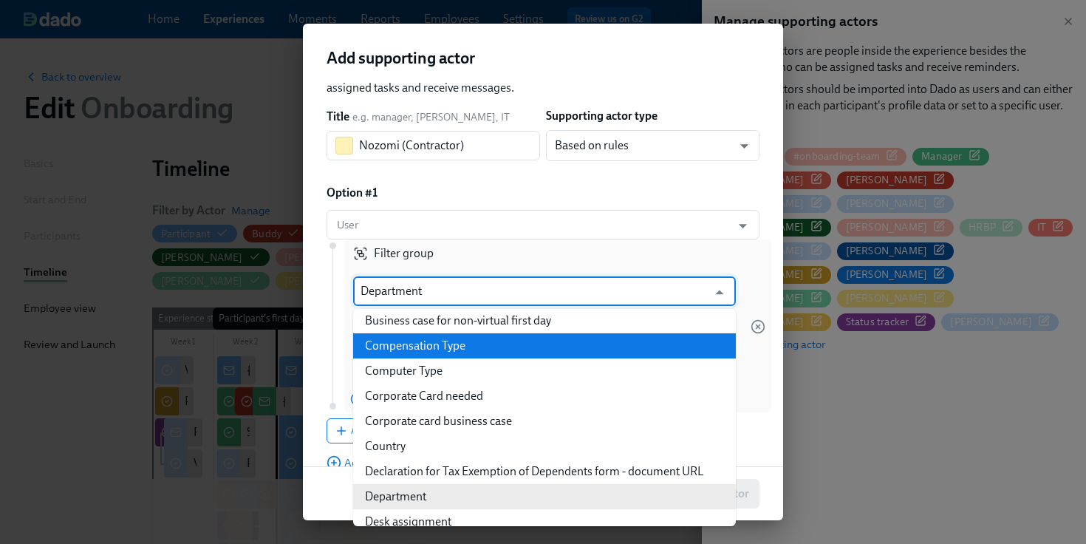
scroll to position [335, 0]
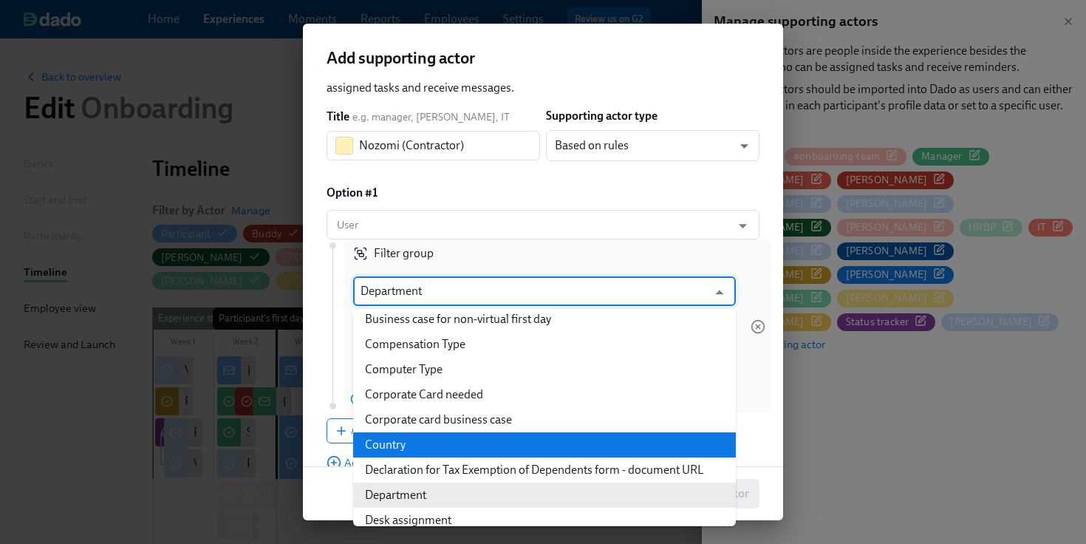
click at [513, 436] on li "Country" at bounding box center [544, 444] width 383 height 25
type input "Country"
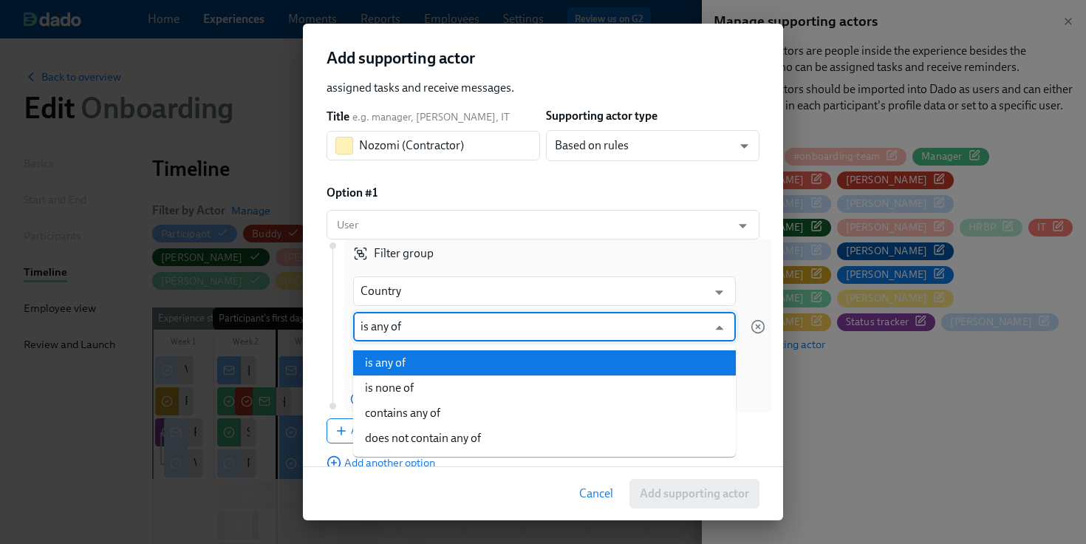
click at [519, 329] on input "is any of" at bounding box center [533, 327] width 346 height 30
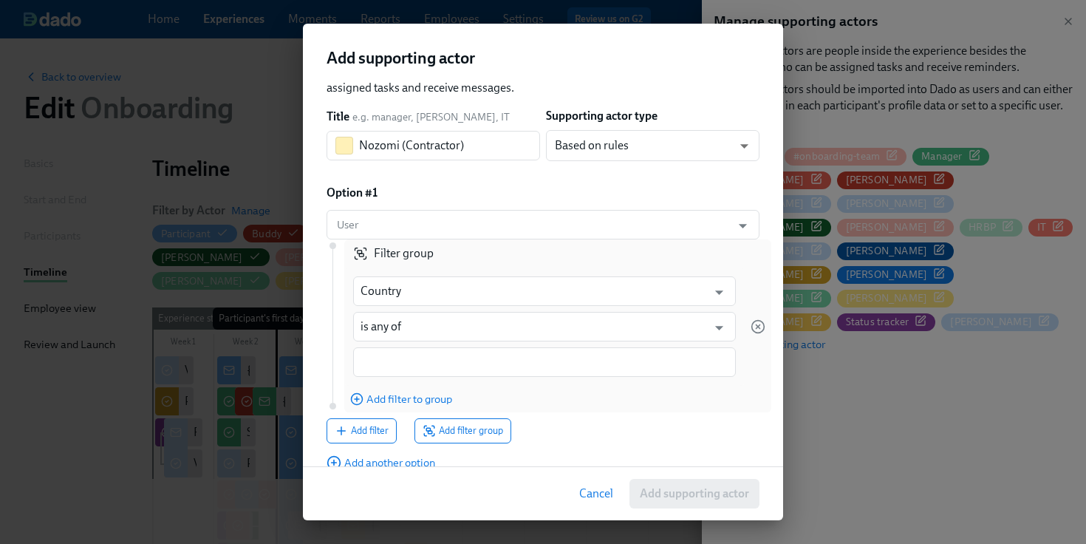
click at [330, 328] on div "Filter group Country ​ is any of ​ Add filter to group Add filter Add filter gr…" at bounding box center [539, 341] width 427 height 204
click at [759, 325] on icon "button" at bounding box center [758, 327] width 4 height 4
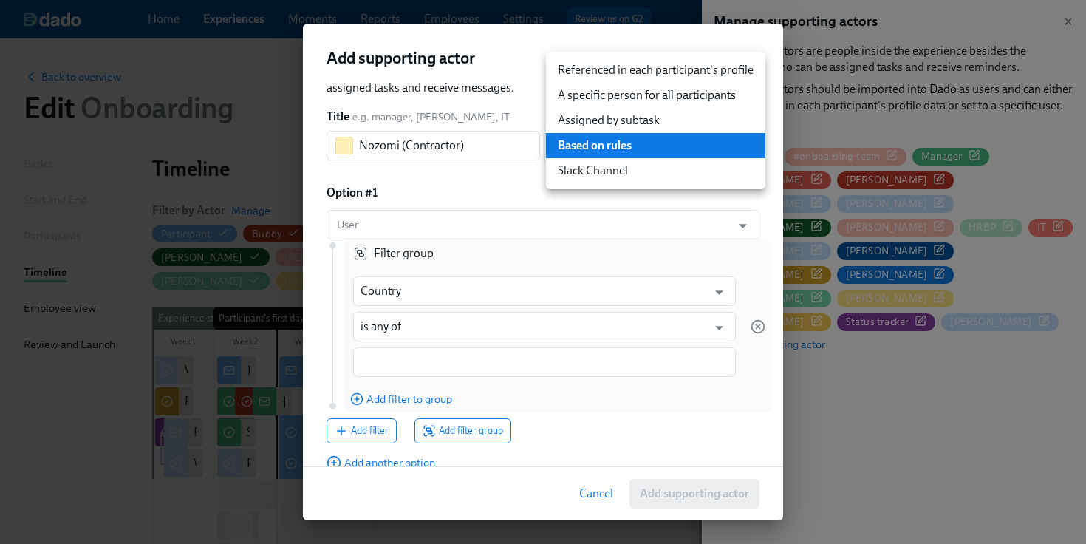
click at [665, 105] on li "A specific person for all participants" at bounding box center [655, 95] width 219 height 25
type input "staticUser"
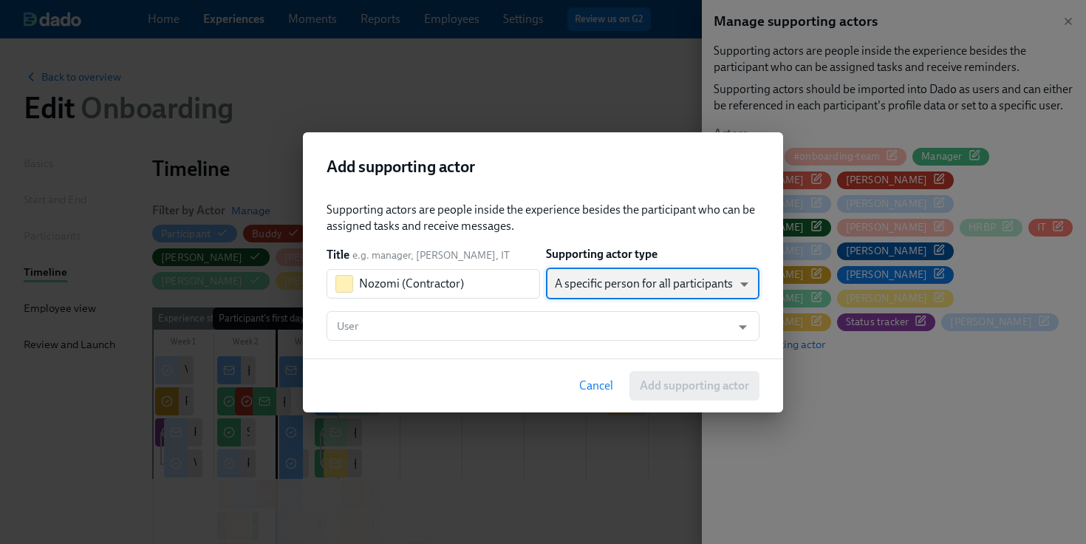
scroll to position [0, 0]
click at [498, 322] on input "User" at bounding box center [529, 326] width 390 height 30
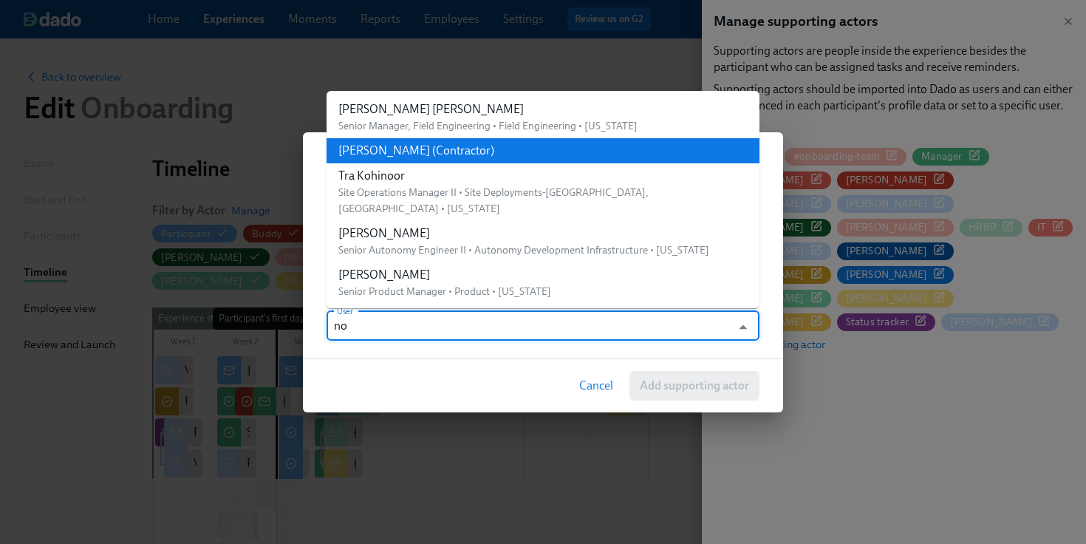
click at [529, 158] on li "[PERSON_NAME] (Contractor)" at bounding box center [542, 150] width 433 height 25
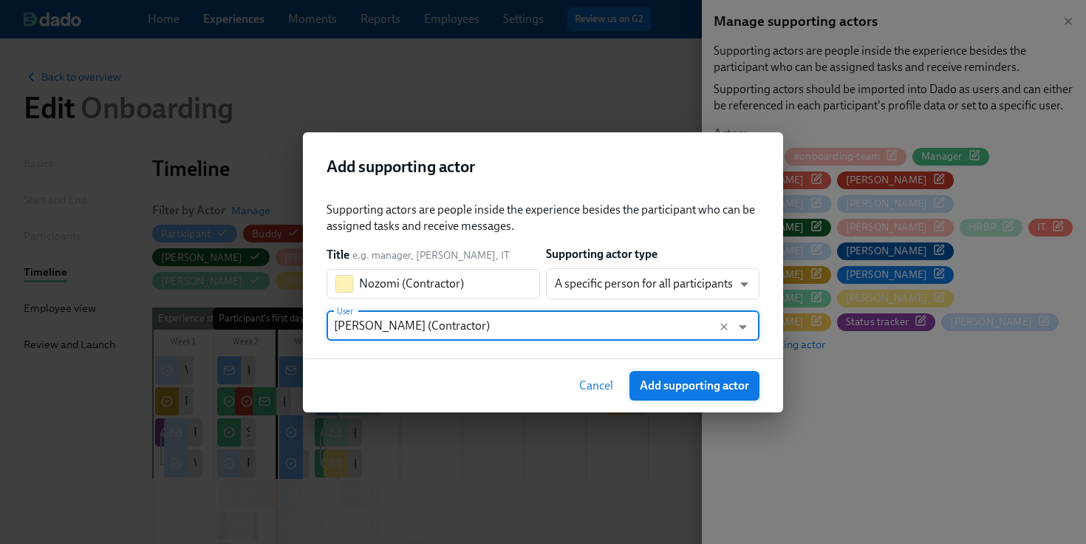
type input "[PERSON_NAME] (Contractor)"
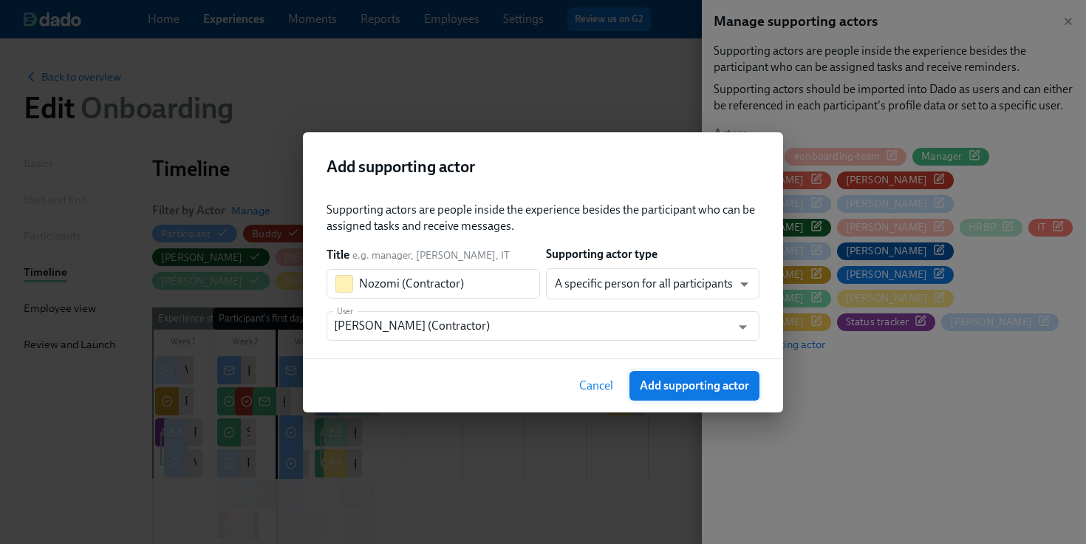
click at [651, 385] on span "Add supporting actor" at bounding box center [694, 385] width 109 height 15
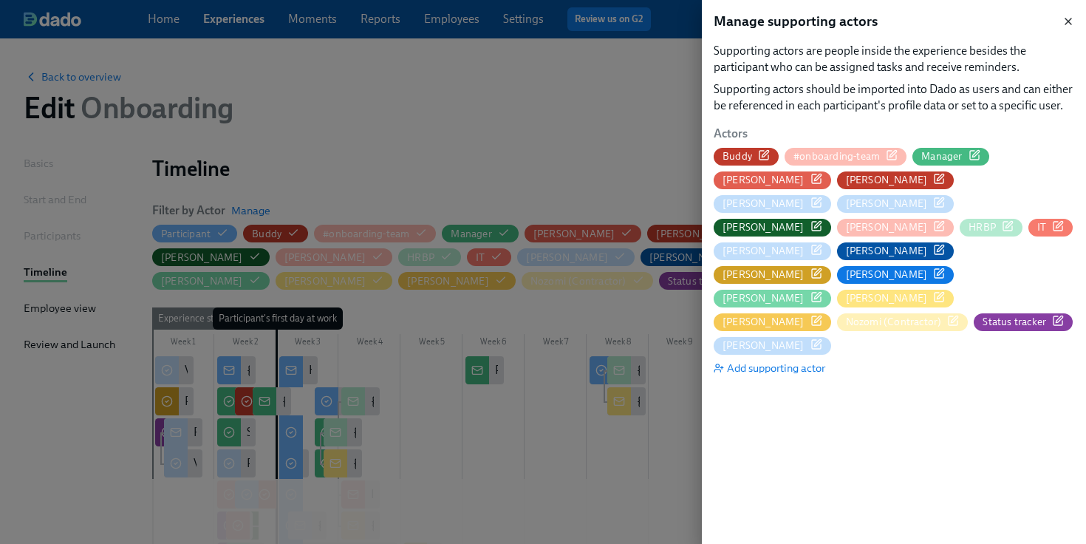
click at [1069, 24] on icon "button" at bounding box center [1068, 22] width 12 height 12
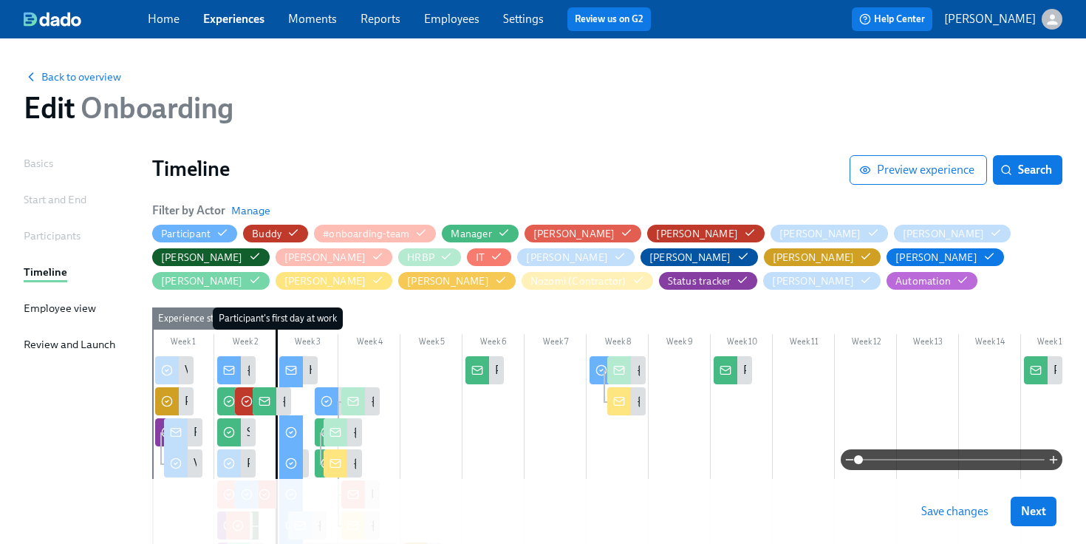
click at [236, 23] on link "Experiences" at bounding box center [233, 19] width 61 height 14
click at [935, 510] on span "Save changes" at bounding box center [954, 511] width 67 height 15
click at [235, 20] on link "Experiences" at bounding box center [233, 19] width 61 height 14
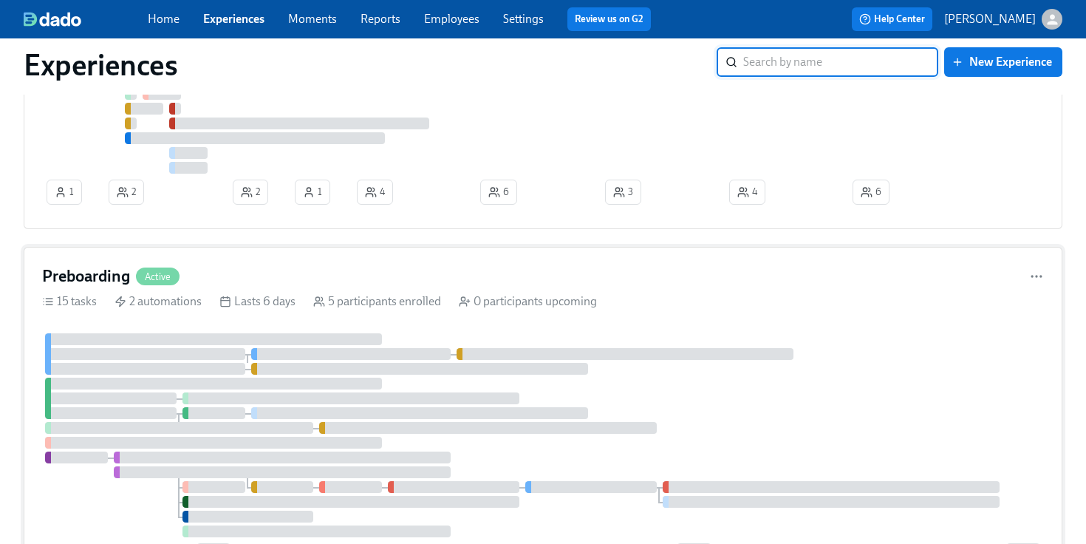
scroll to position [444, 0]
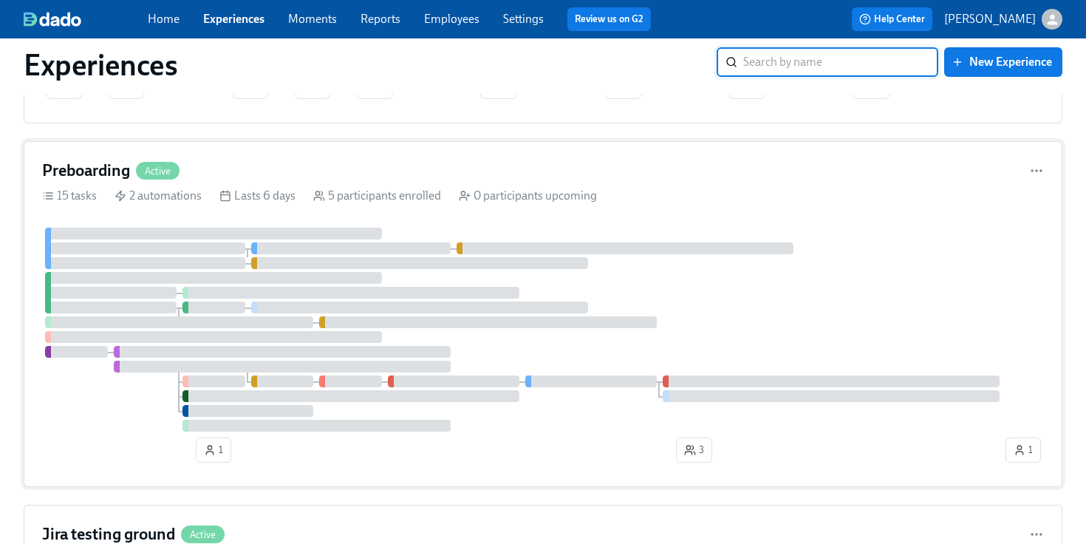
click at [225, 283] on div at bounding box center [213, 278] width 337 height 12
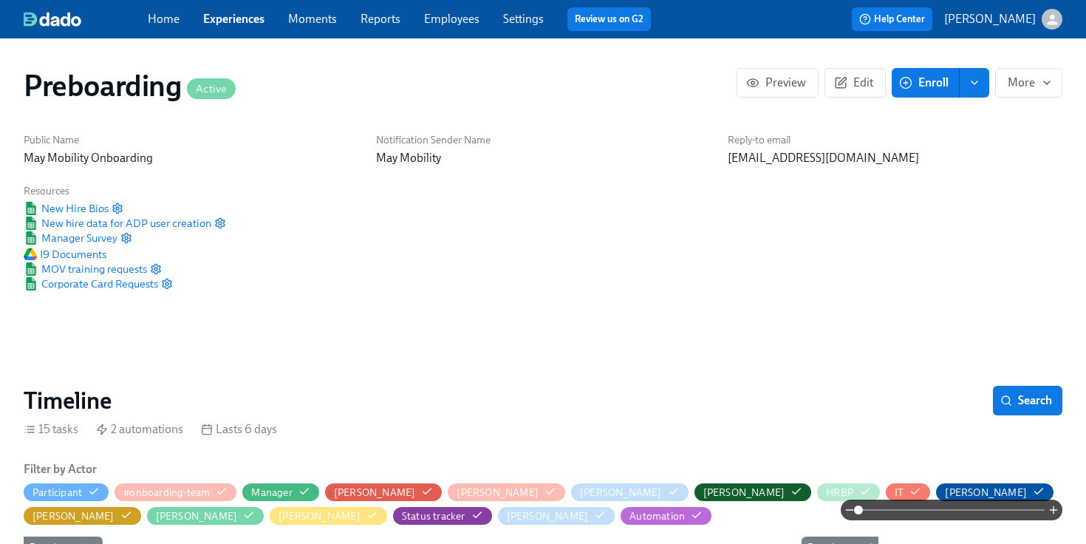
scroll to position [0, 2217]
click at [855, 96] on button "Edit" at bounding box center [854, 83] width 61 height 30
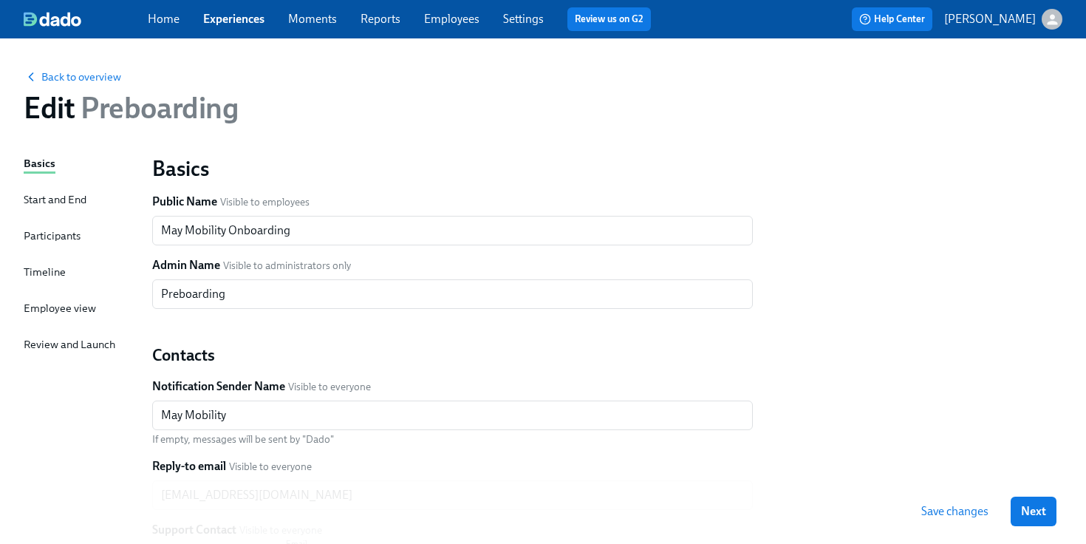
click at [61, 271] on div "Timeline" at bounding box center [45, 272] width 42 height 16
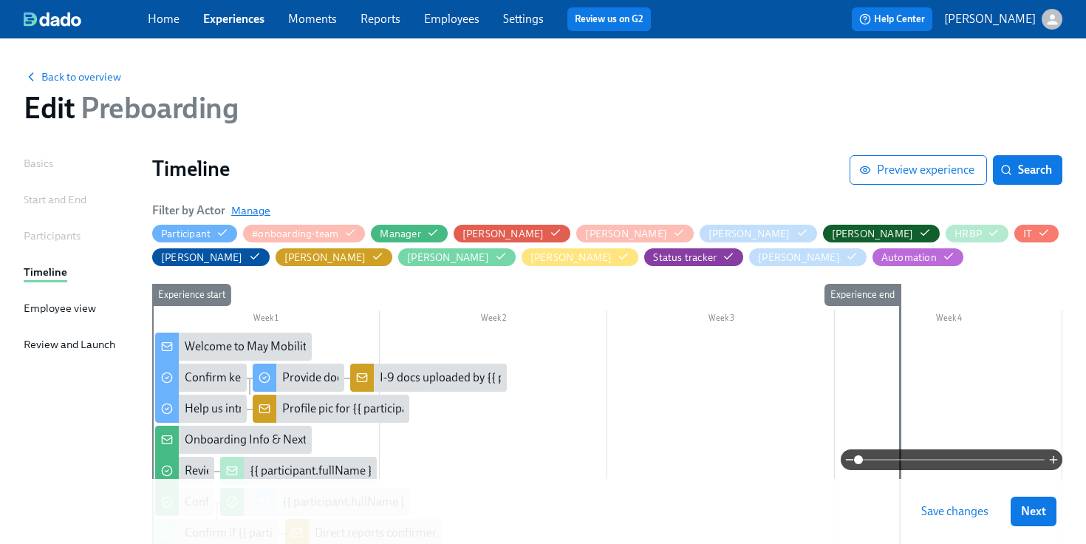
click at [257, 206] on span "Manage" at bounding box center [250, 210] width 39 height 15
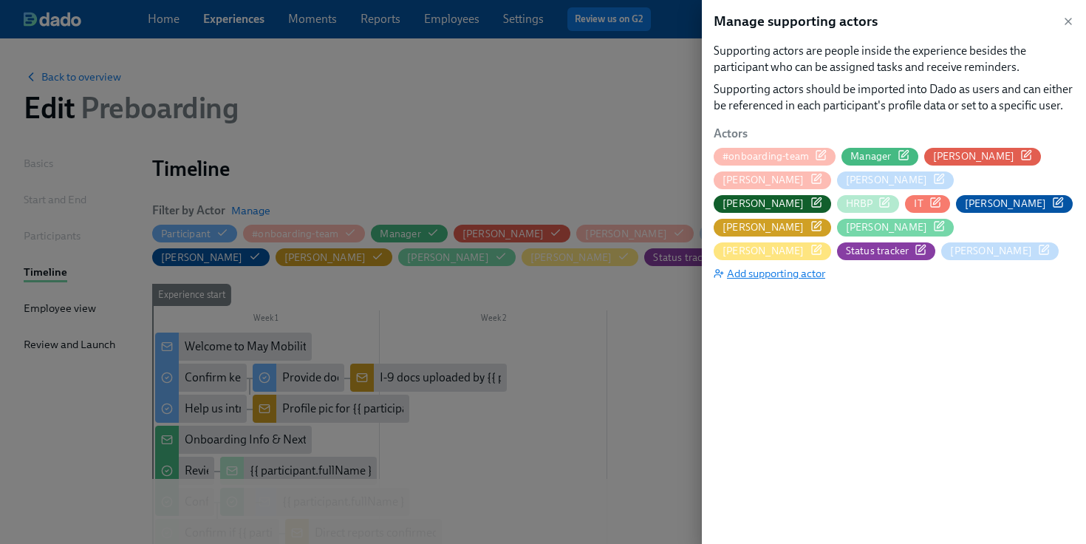
click at [753, 266] on span "Add supporting actor" at bounding box center [769, 273] width 112 height 15
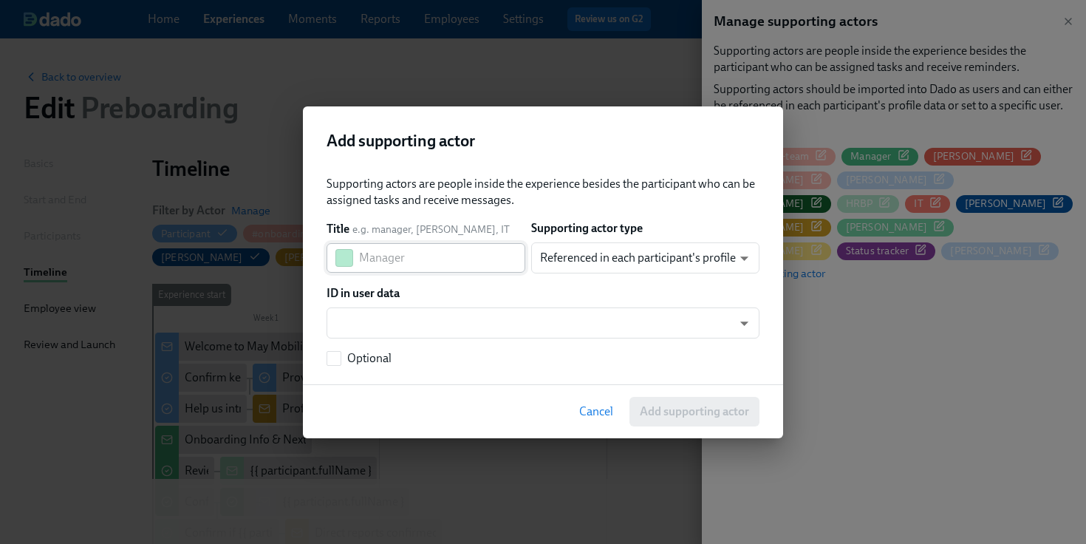
click at [453, 250] on input "text" at bounding box center [442, 258] width 166 height 30
paste input "[PERSON_NAME] (Contractor)"
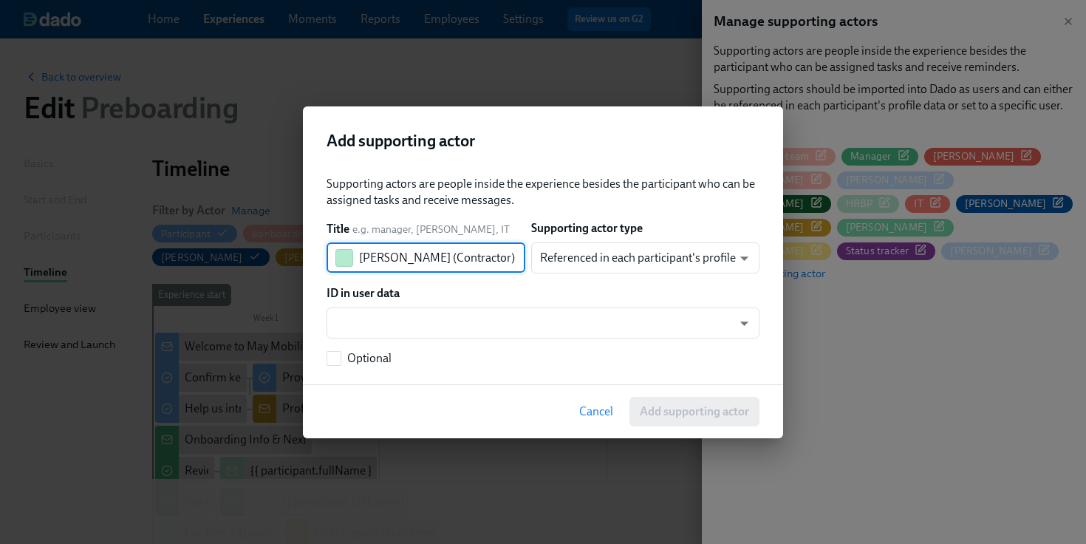
drag, startPoint x: 456, startPoint y: 258, endPoint x: 405, endPoint y: 258, distance: 51.0
click at [405, 258] on input "[PERSON_NAME] (Contractor)" at bounding box center [442, 258] width 166 height 30
type input "Nozomi (Contractor)"
click at [549, 253] on body "Home Experiences Moments Reports Employees Settings Review us on G2 Help Center…" at bounding box center [543, 452] width 1086 height 905
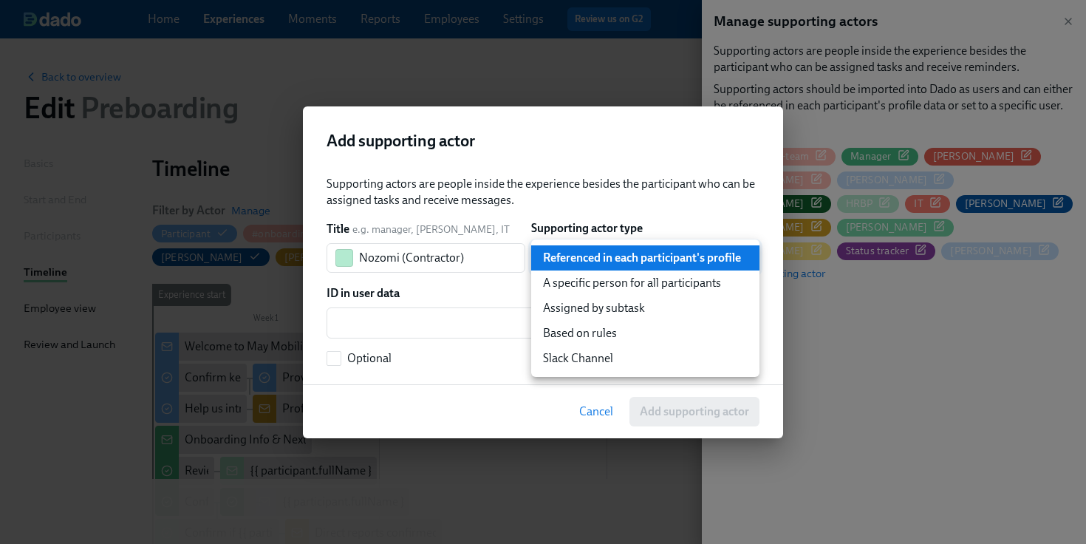
click at [565, 279] on li "A specific person for all participants" at bounding box center [645, 282] width 228 height 25
type input "staticUser"
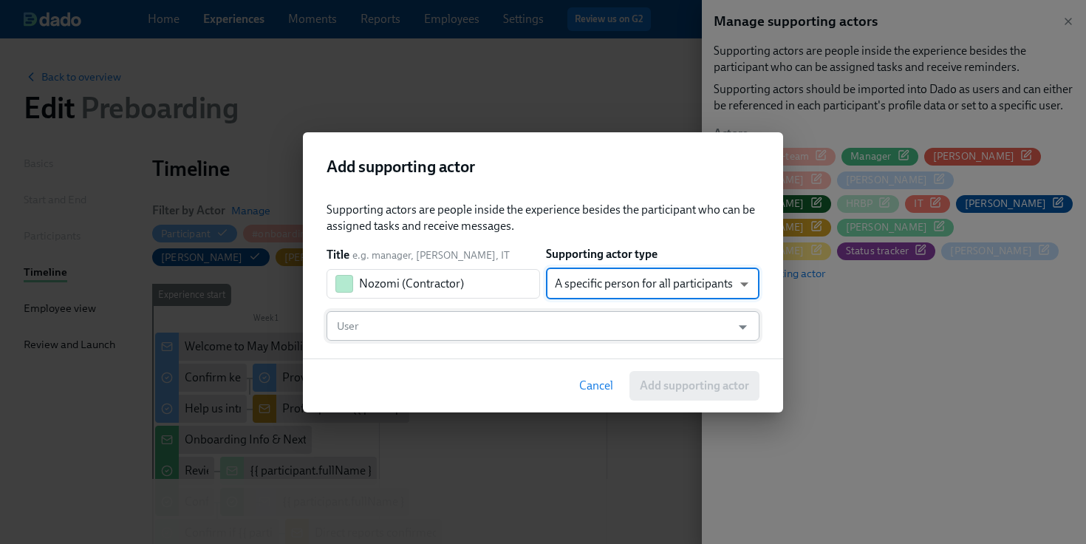
click at [525, 328] on input "User" at bounding box center [529, 326] width 390 height 30
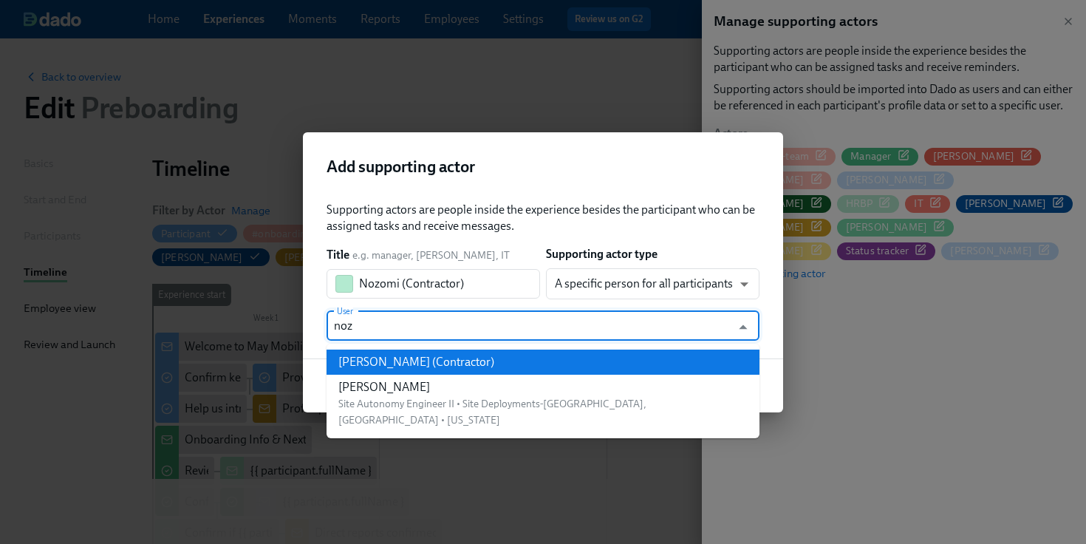
click at [490, 369] on div "[PERSON_NAME] (Contractor)" at bounding box center [416, 362] width 156 height 16
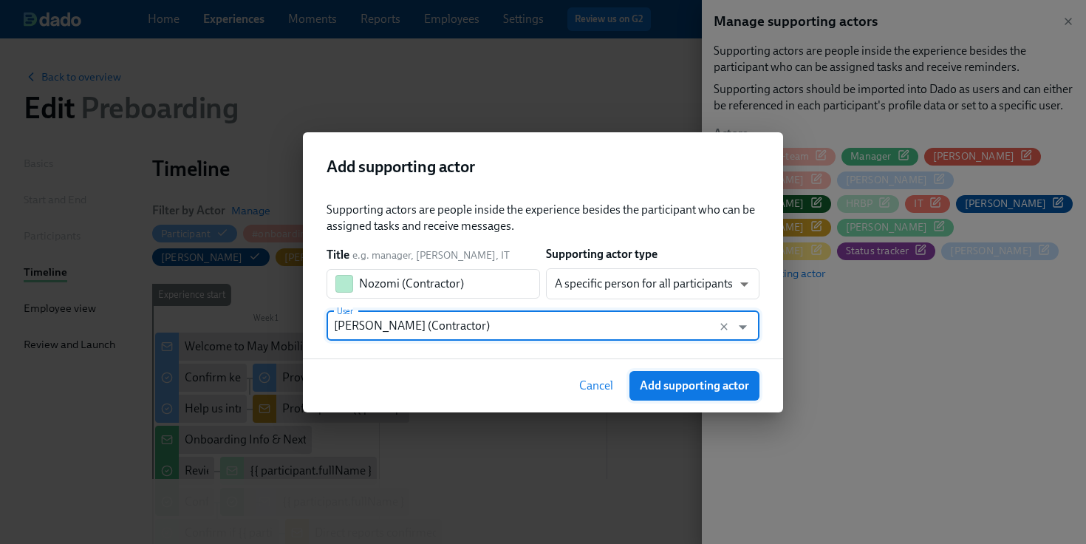
type input "[PERSON_NAME] (Contractor)"
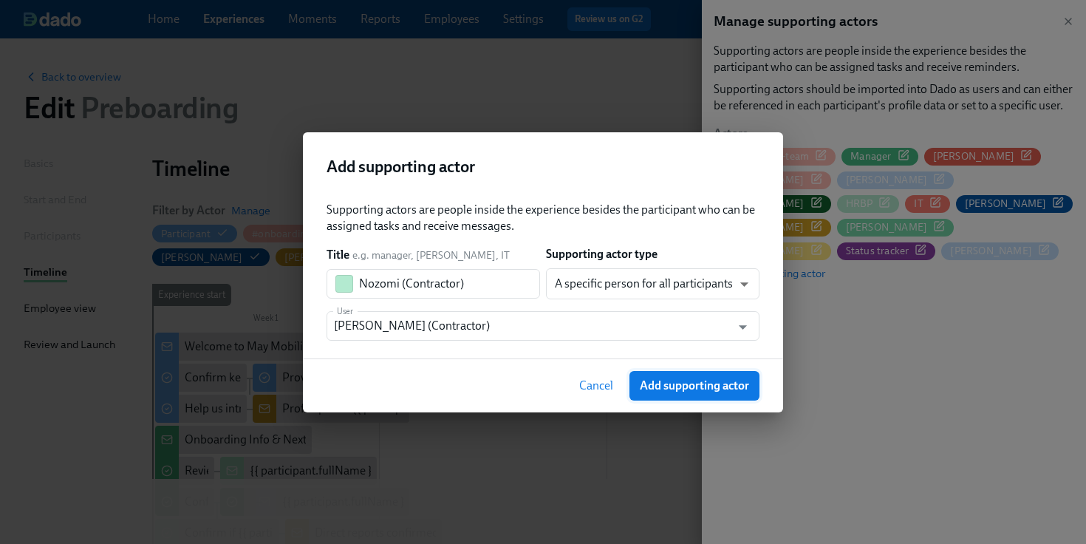
click at [655, 388] on span "Add supporting actor" at bounding box center [694, 385] width 109 height 15
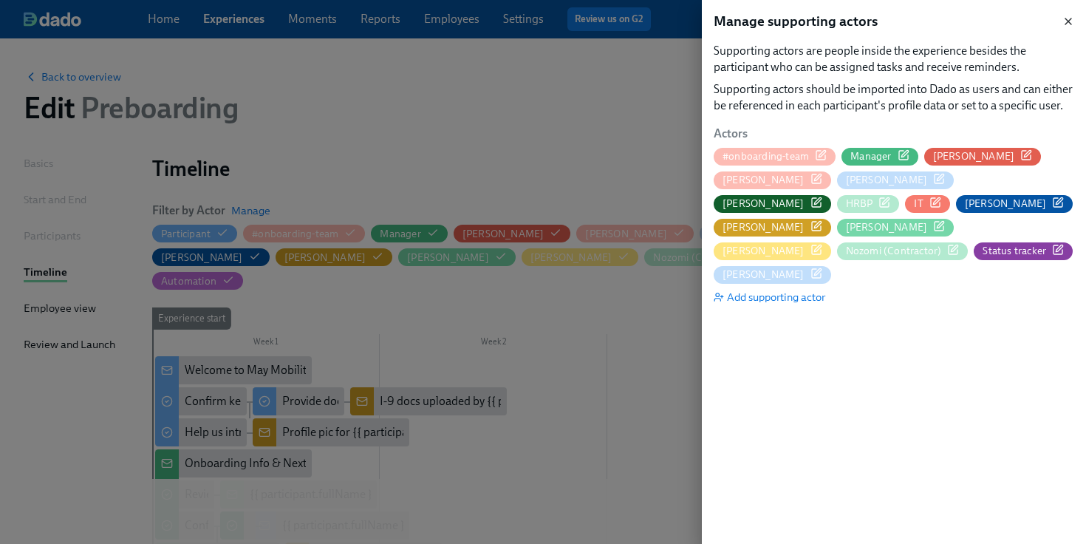
click at [1070, 24] on icon "button" at bounding box center [1068, 22] width 12 height 12
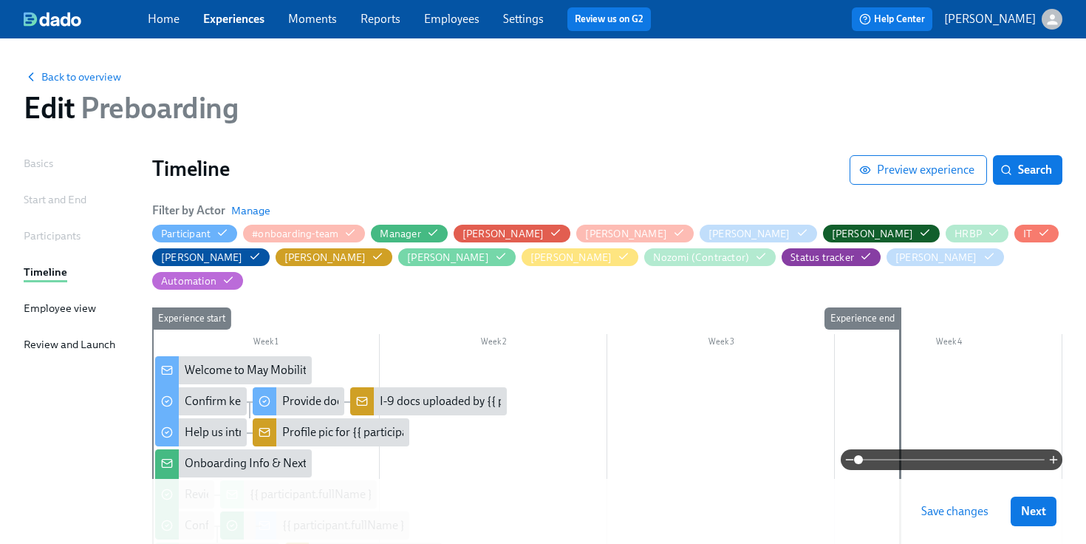
click at [935, 510] on span "Save changes" at bounding box center [954, 511] width 67 height 15
click at [237, 24] on link "Experiences" at bounding box center [233, 19] width 61 height 14
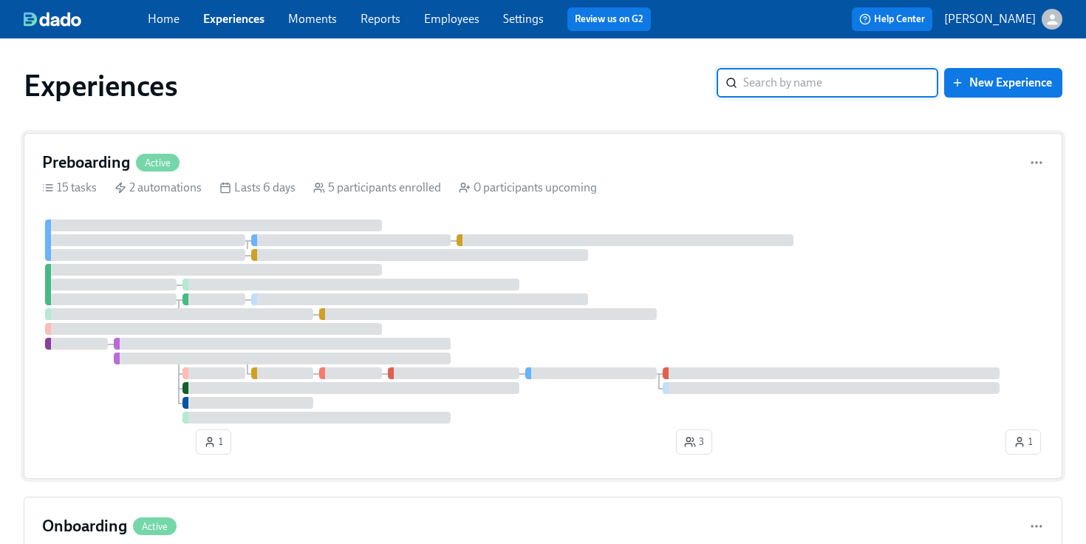
click at [273, 178] on div "Preboarding Active 15 tasks 2 automations Lasts 6 days 5 participants enrolled …" at bounding box center [543, 306] width 1038 height 346
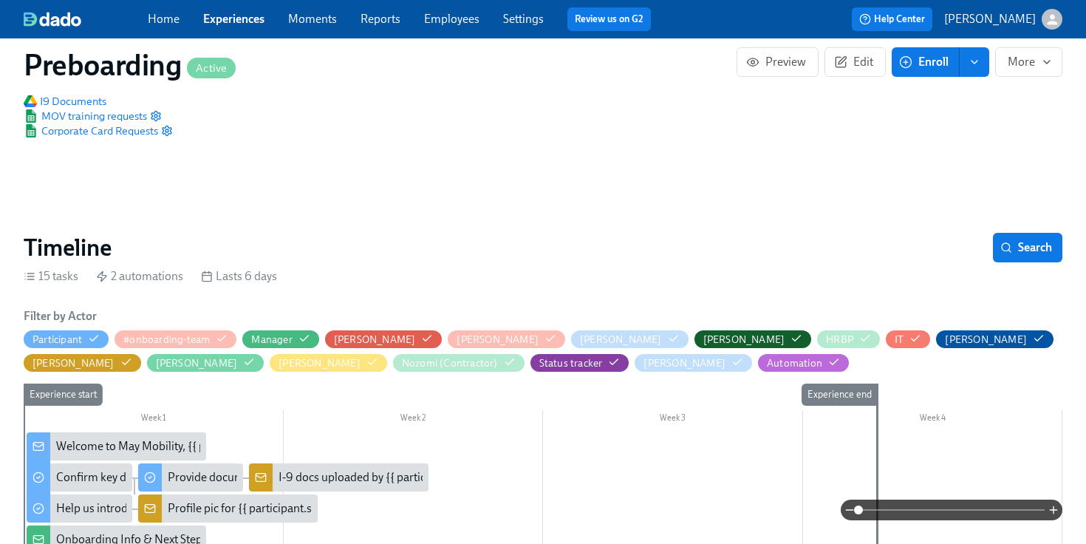
scroll to position [165, 0]
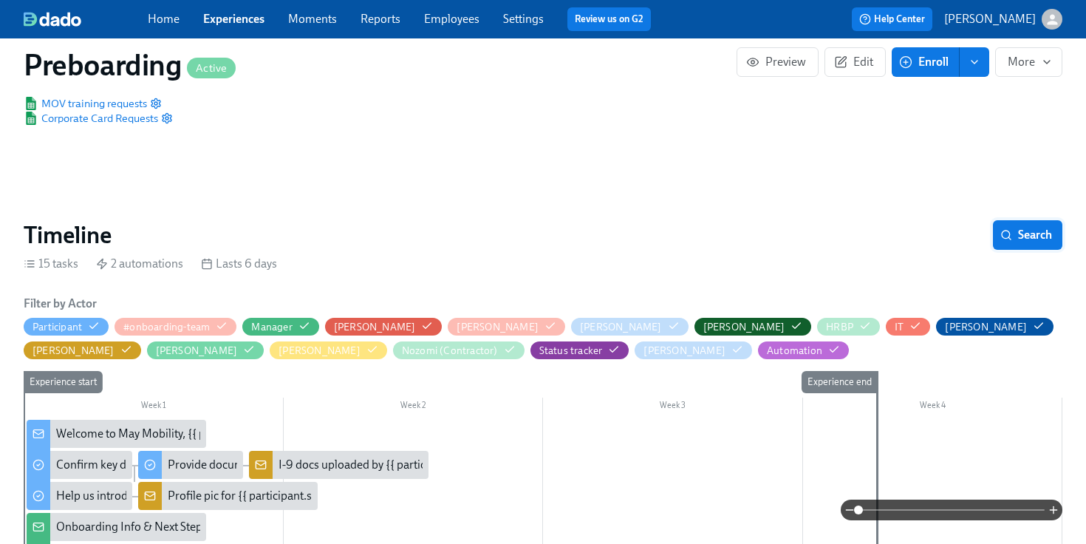
click at [1015, 240] on span "Search" at bounding box center [1027, 234] width 49 height 15
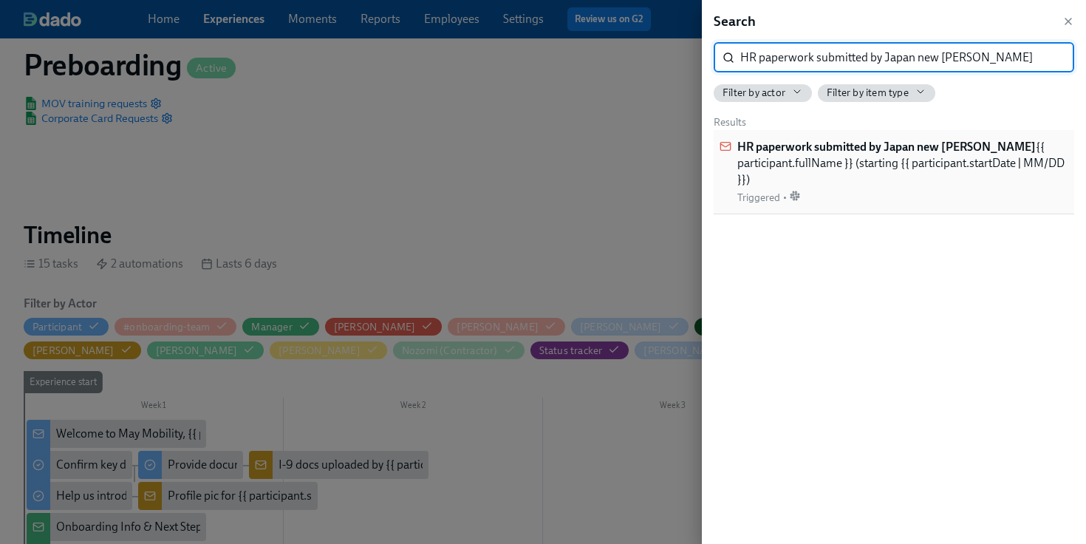
type input "HR paperwork submitted by Japan new [PERSON_NAME]"
click at [836, 161] on span "HR paperwork submitted by Japan new [PERSON_NAME] {{ participant.fullName }} (s…" at bounding box center [902, 163] width 331 height 49
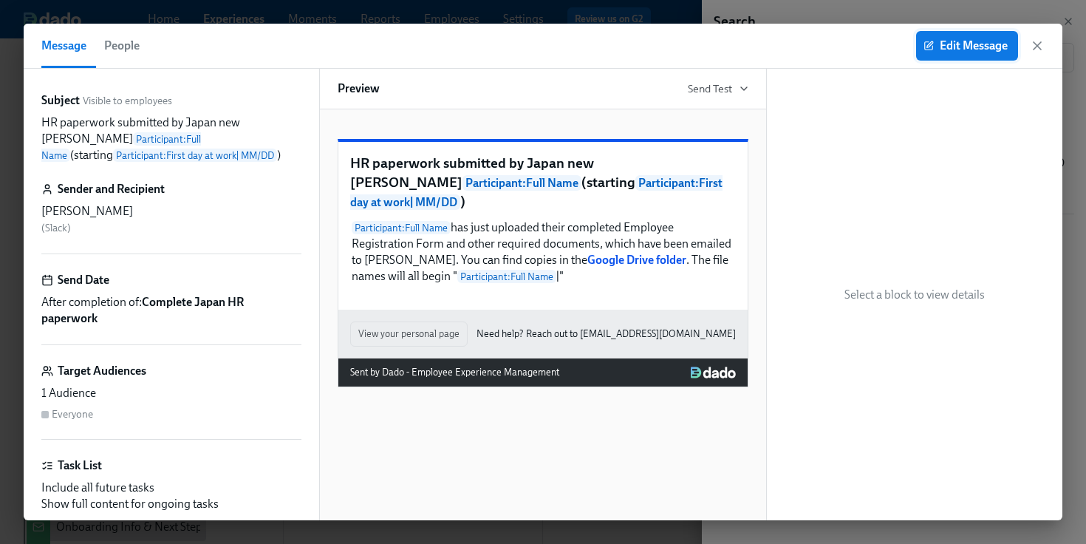
click at [965, 53] on button "Edit Message" at bounding box center [967, 46] width 102 height 30
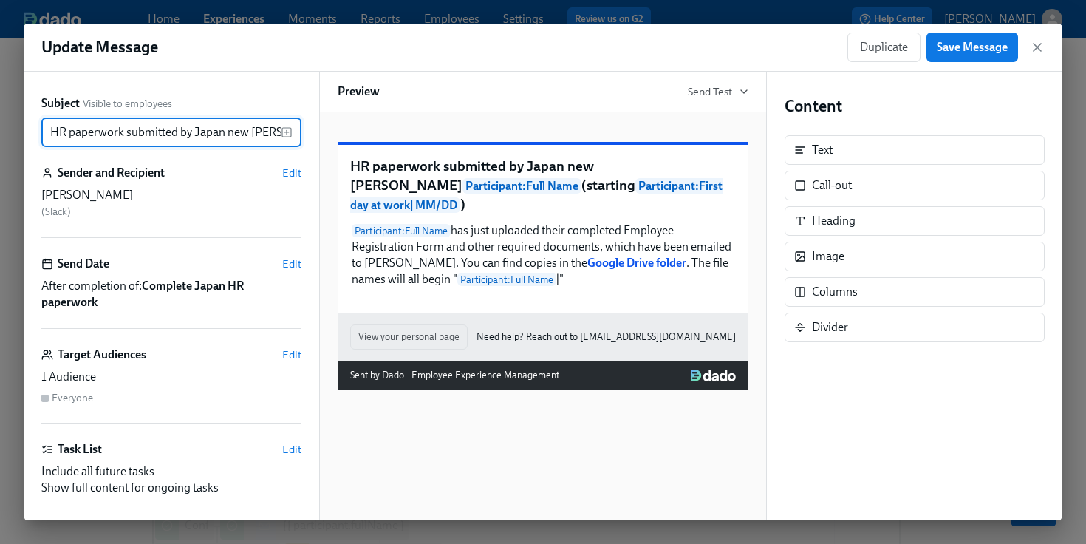
scroll to position [0, 357]
click at [298, 168] on span "Edit" at bounding box center [291, 172] width 19 height 15
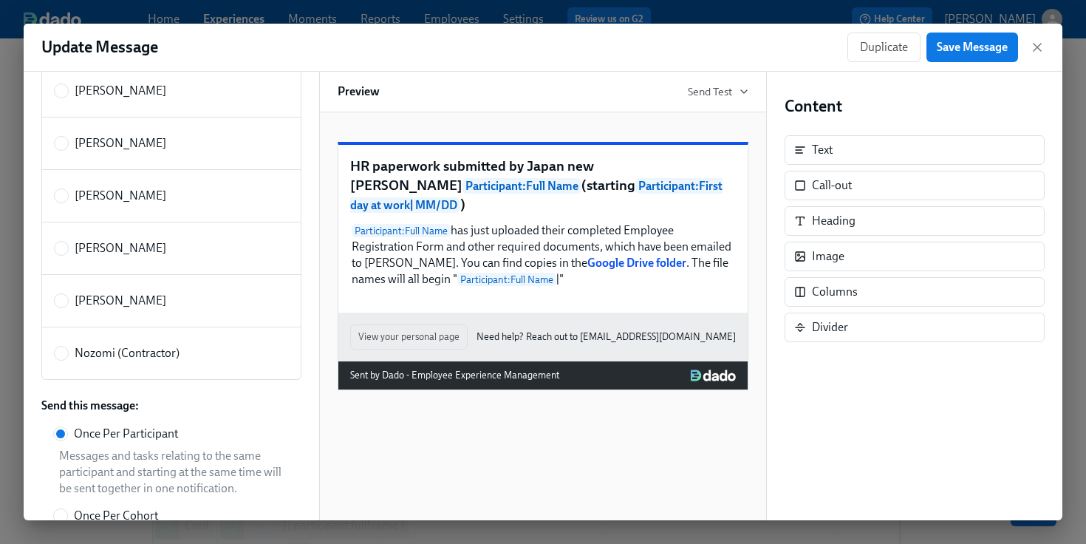
scroll to position [754, 0]
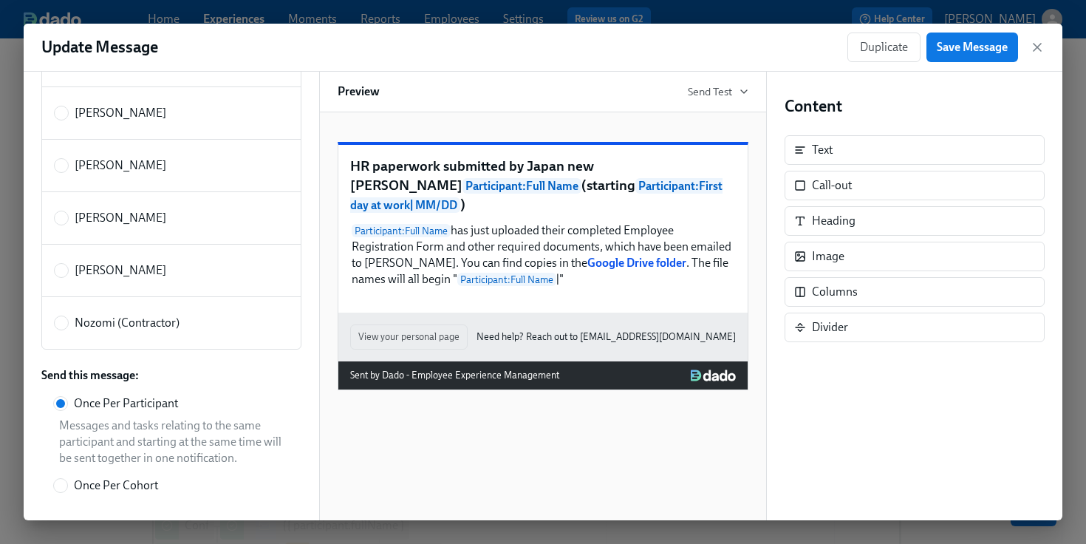
click at [134, 331] on label "Nozomi (Contractor)" at bounding box center [171, 322] width 260 height 53
click at [68, 329] on input "Nozomi (Contractor)" at bounding box center [61, 322] width 13 height 13
radio input "true"
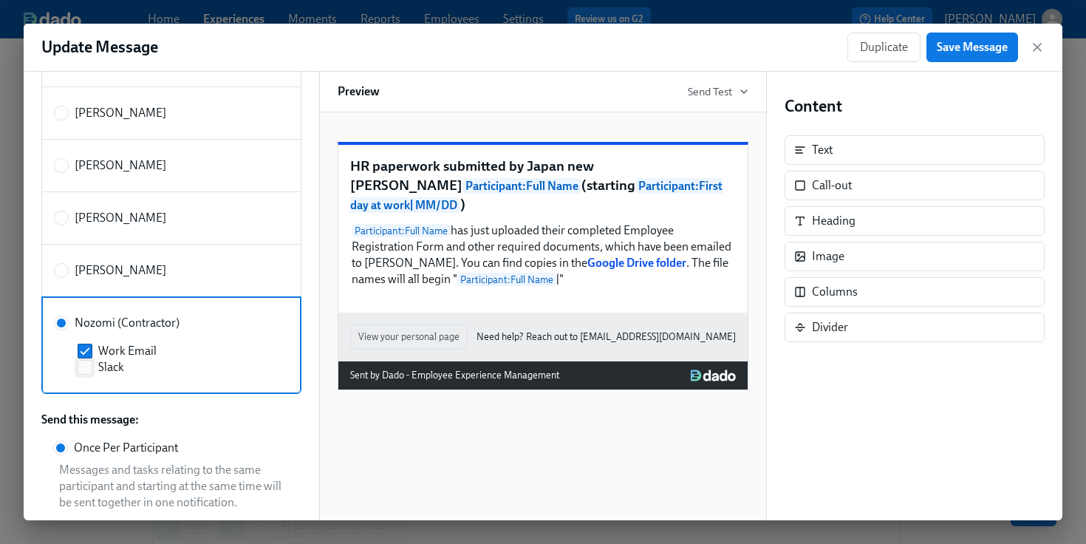
click at [111, 371] on span "Slack" at bounding box center [111, 367] width 26 height 16
click at [92, 371] on input "Slack" at bounding box center [84, 366] width 13 height 13
checkbox input "true"
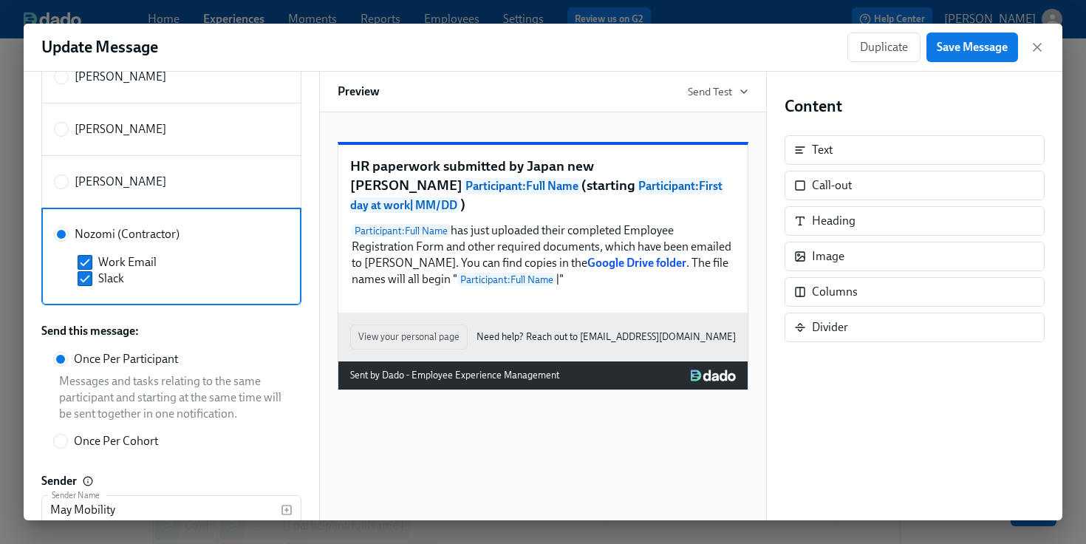
scroll to position [753, 0]
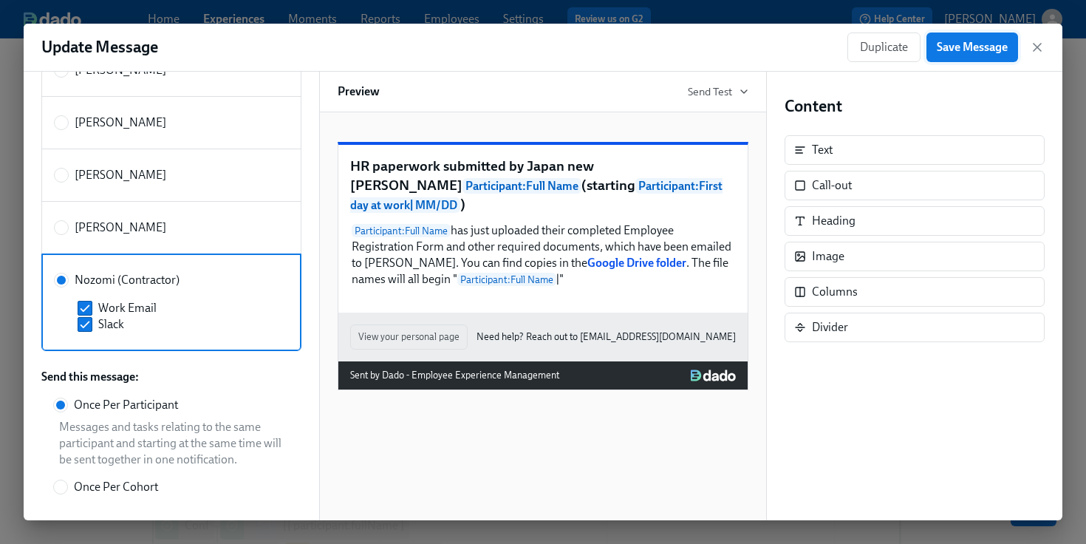
click at [964, 55] on button "Save Message" at bounding box center [972, 47] width 92 height 30
click at [1035, 52] on icon "button" at bounding box center [1036, 47] width 15 height 15
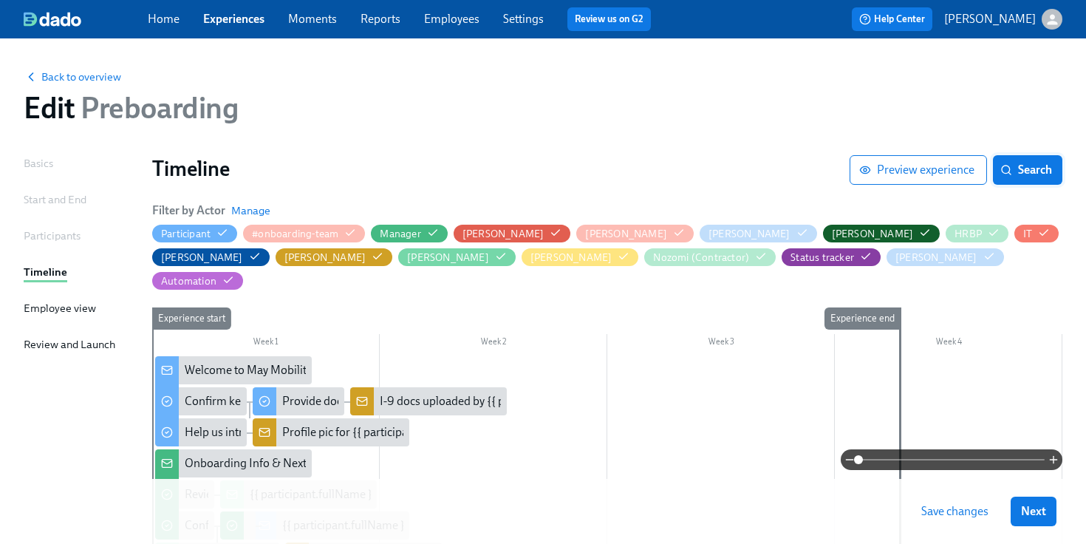
click at [1012, 165] on span "Search" at bounding box center [1027, 169] width 49 height 15
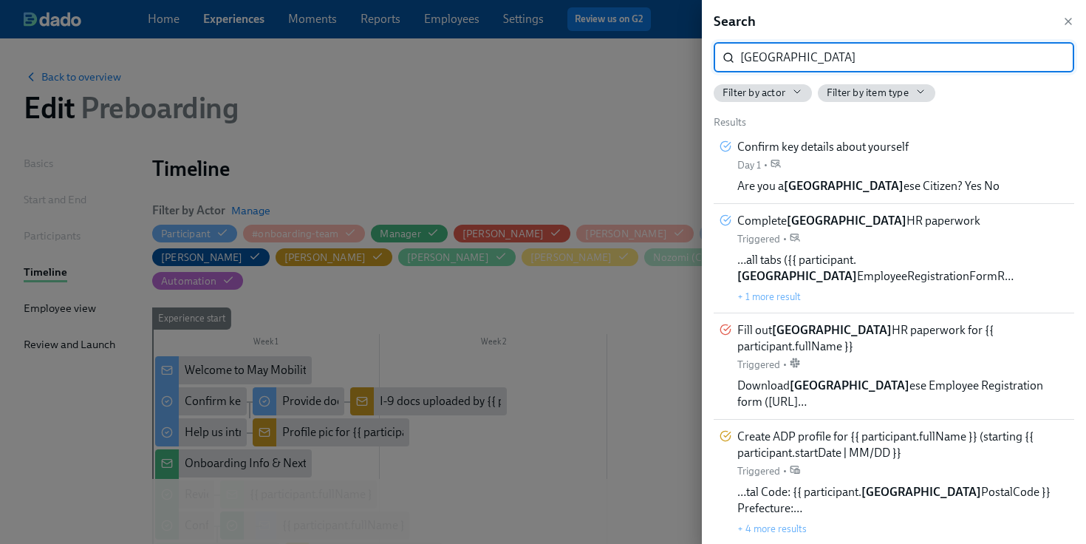
type input "[GEOGRAPHIC_DATA]"
click at [767, 322] on span "Fill out [GEOGRAPHIC_DATA] HR paperwork for {{ participant.fullName }}" at bounding box center [902, 338] width 331 height 32
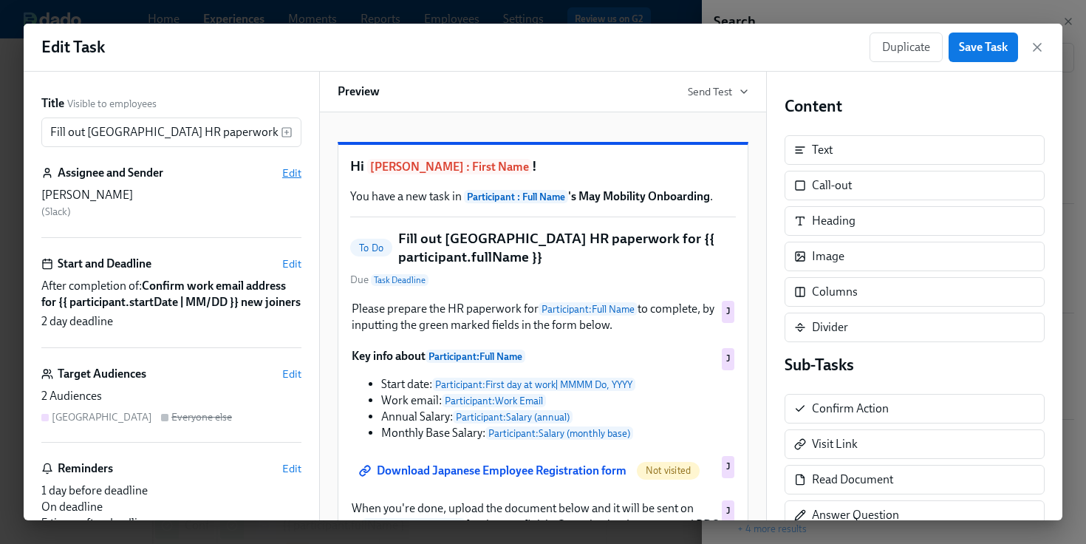
click at [292, 172] on span "Edit" at bounding box center [291, 172] width 19 height 15
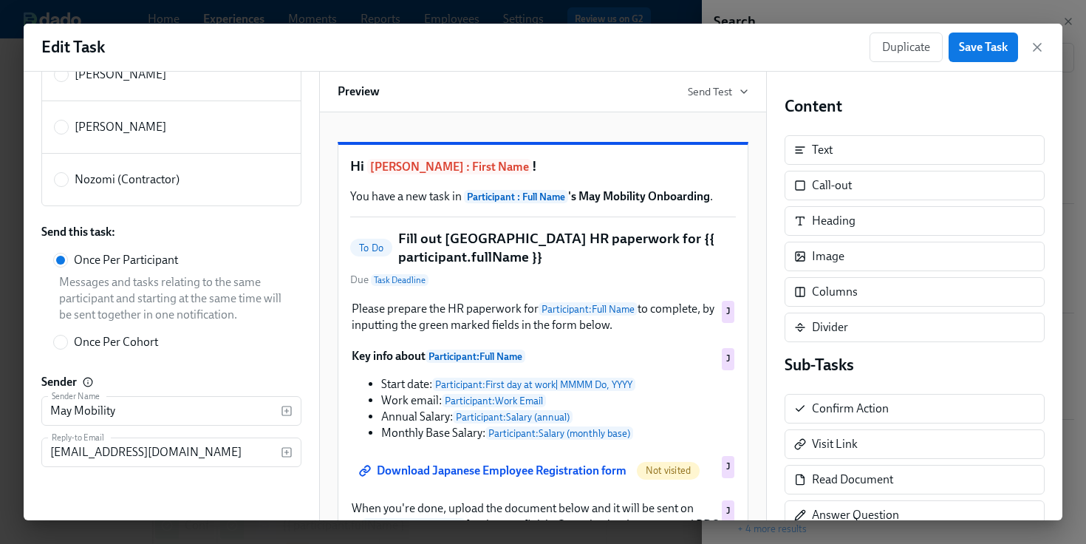
click at [106, 191] on label "Nozomi (Contractor)" at bounding box center [171, 179] width 260 height 53
click at [68, 186] on input "Nozomi (Contractor)" at bounding box center [61, 179] width 13 height 13
radio input "true"
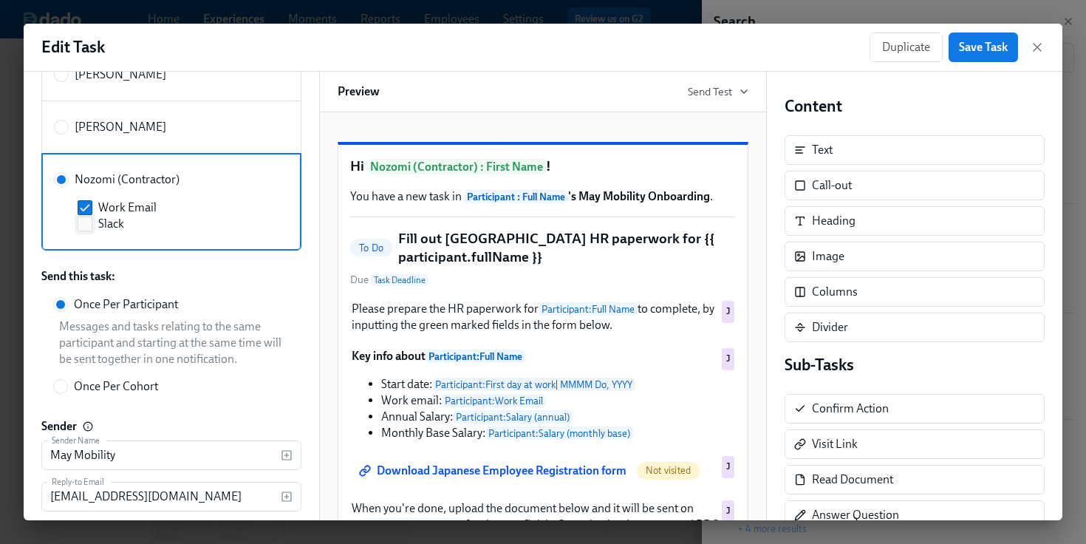
click at [90, 222] on input "Slack" at bounding box center [84, 223] width 13 height 13
checkbox input "true"
click at [966, 58] on button "Save Task" at bounding box center [982, 47] width 69 height 30
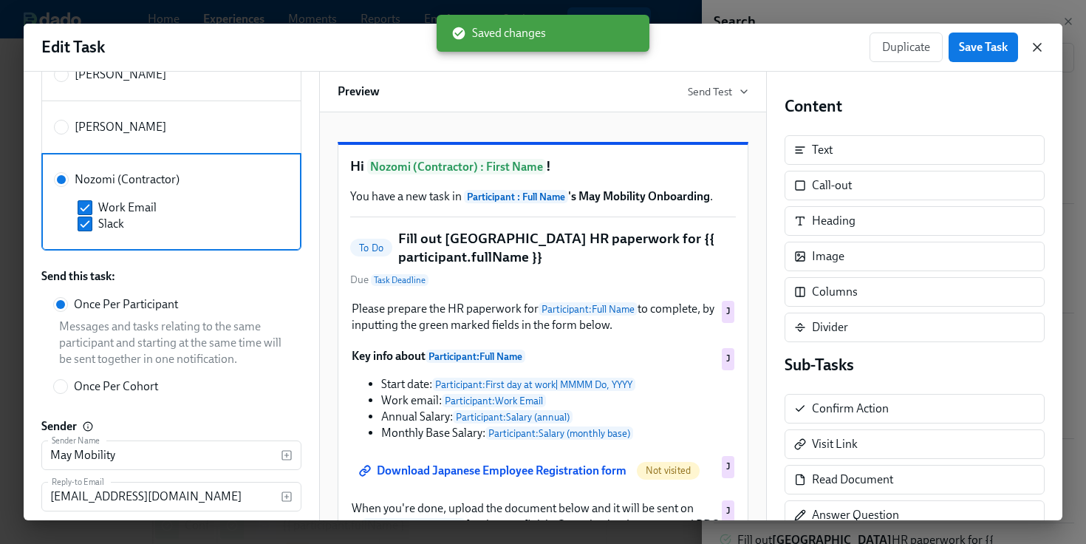
click at [1034, 51] on icon "button" at bounding box center [1036, 47] width 15 height 15
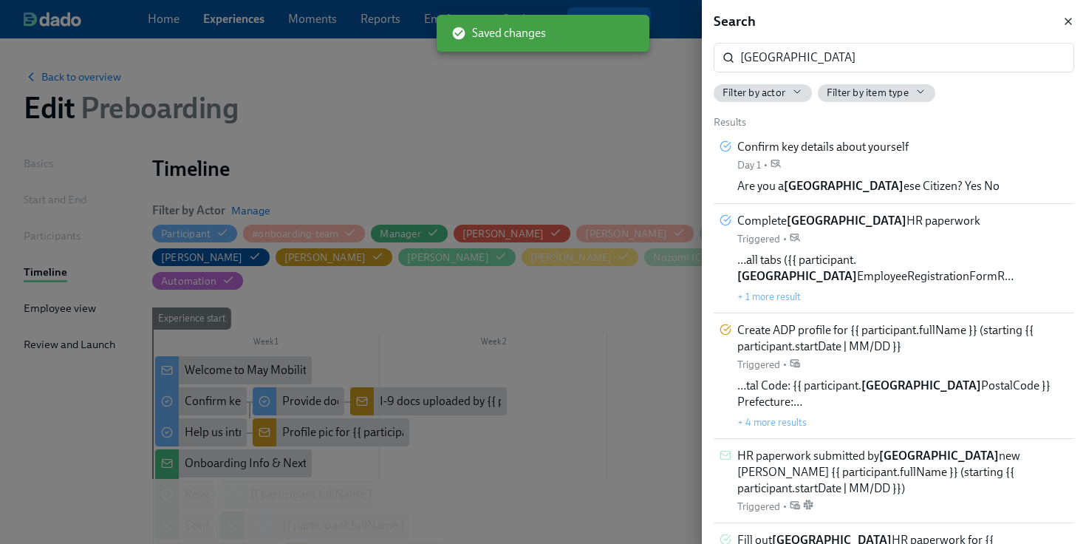
click at [1064, 24] on icon "button" at bounding box center [1068, 22] width 12 height 12
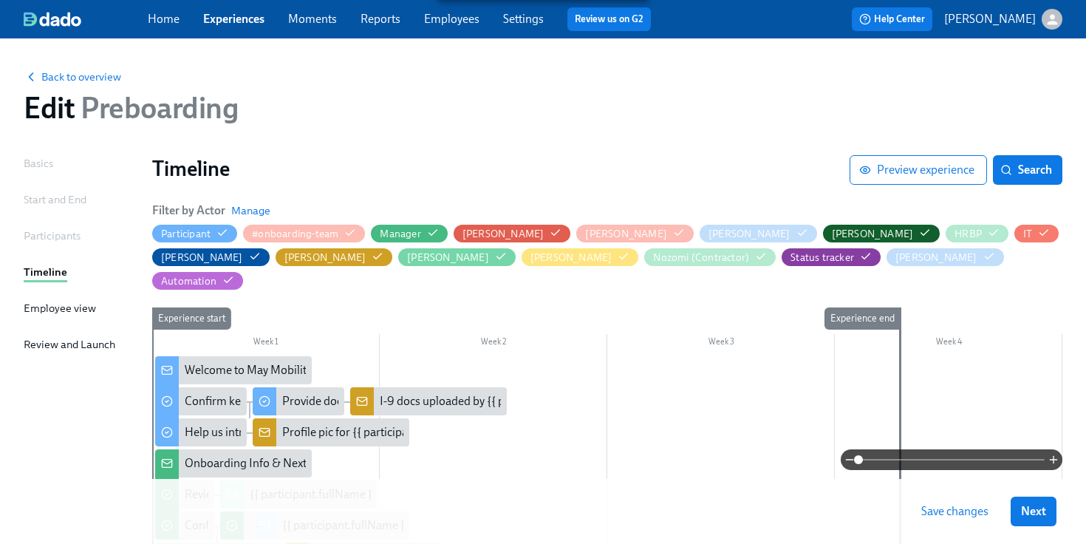
click at [944, 513] on span "Save changes" at bounding box center [954, 511] width 67 height 15
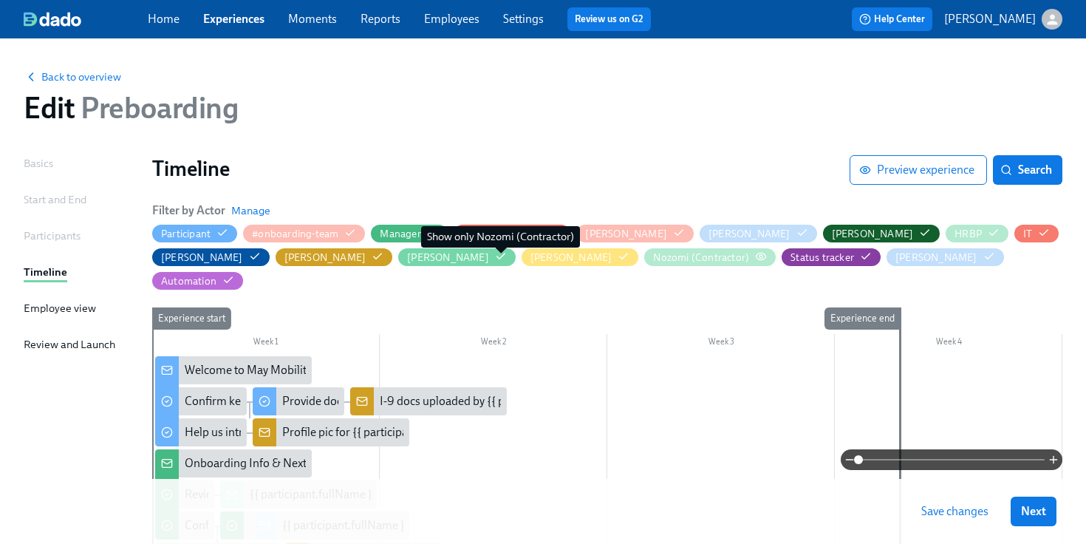
click at [755, 254] on icon "button" at bounding box center [761, 256] width 12 height 12
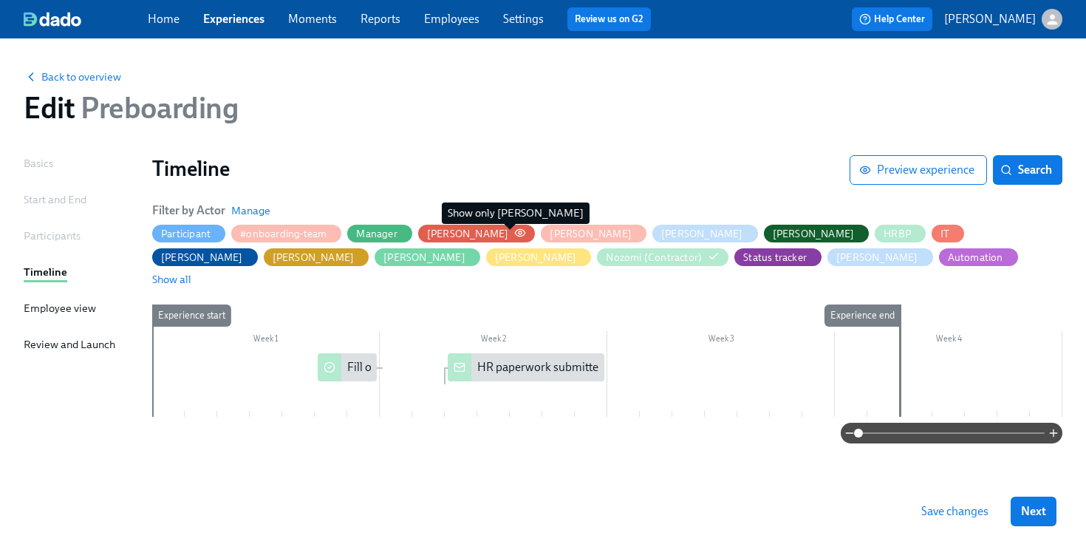
click at [518, 233] on circle "button" at bounding box center [519, 232] width 3 height 3
